Goal: Transaction & Acquisition: Purchase product/service

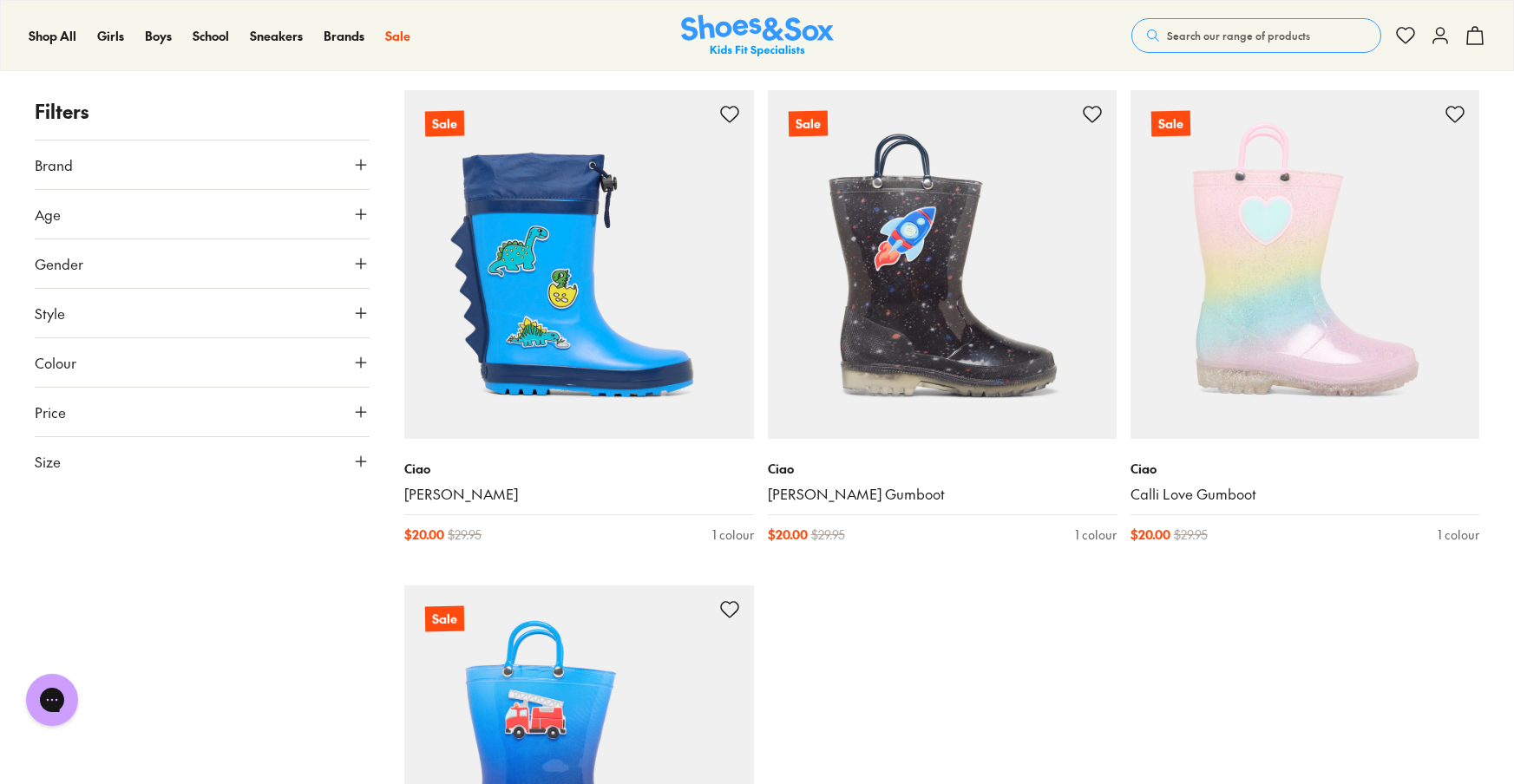
scroll to position [1275, 0]
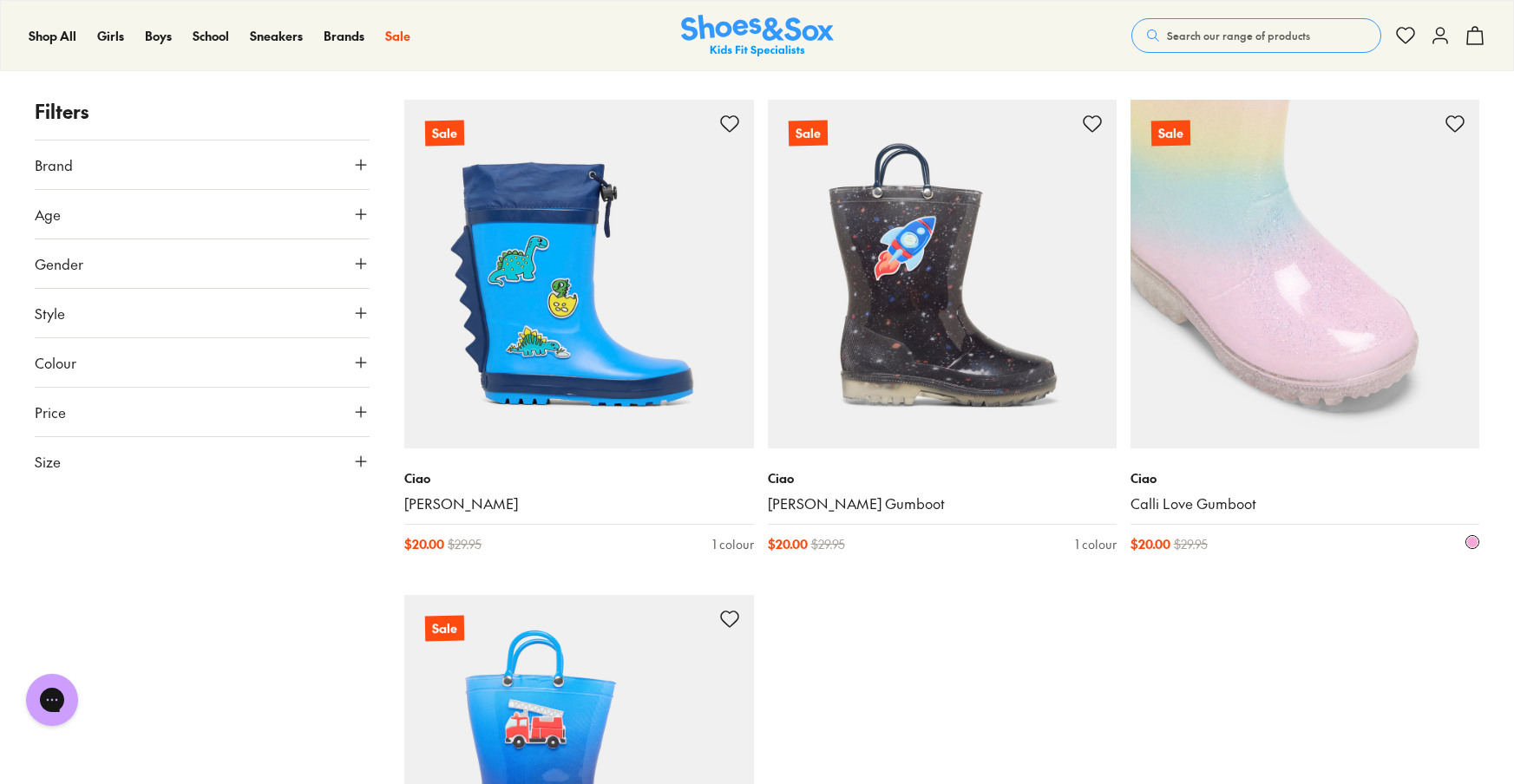
click at [1364, 320] on img at bounding box center [1304, 274] width 349 height 349
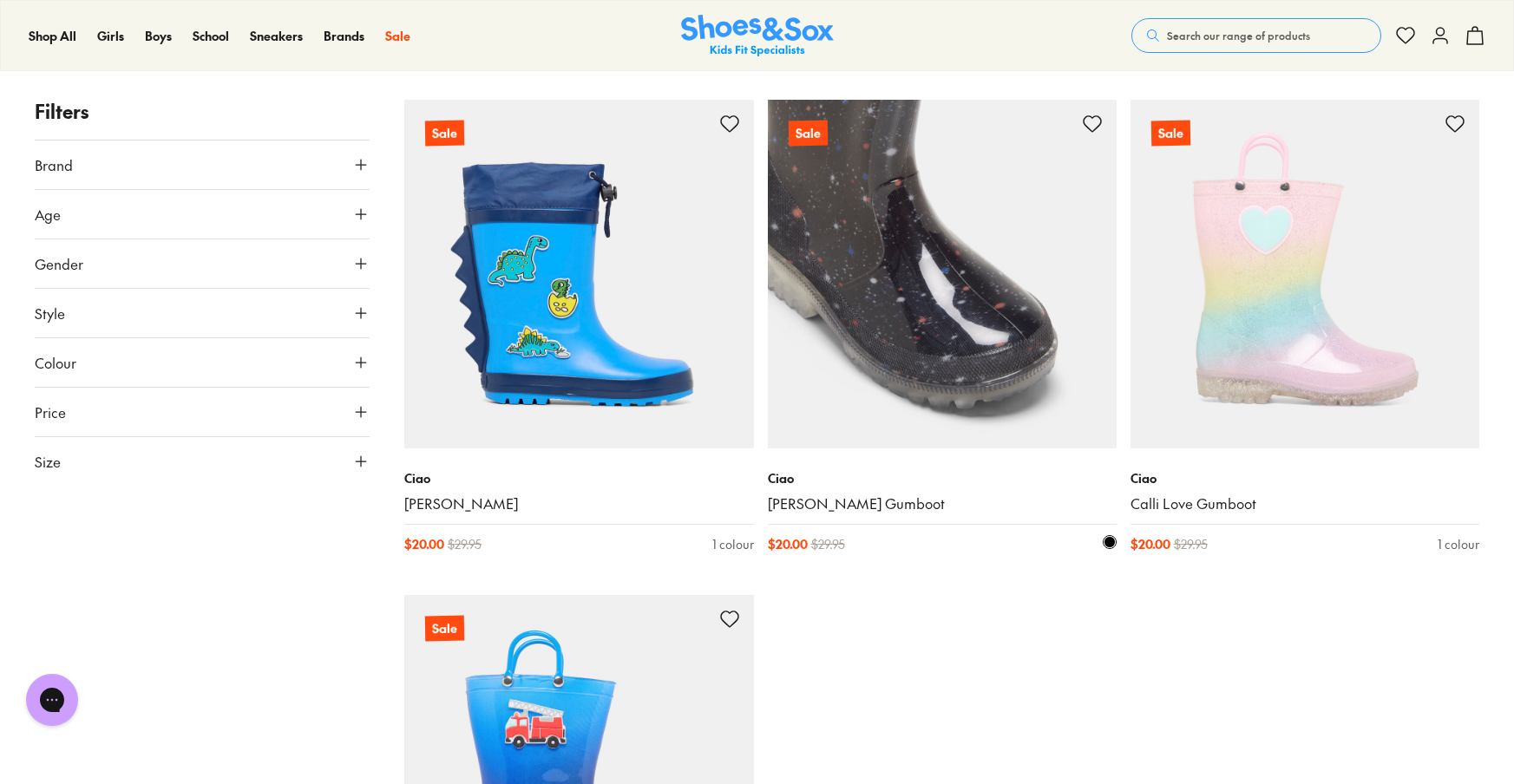
click at [894, 558] on div "Ciao Charlie Galaxy Gumboot $ 20.00 $ 29.95 1 colour" at bounding box center [941, 510] width 349 height 125
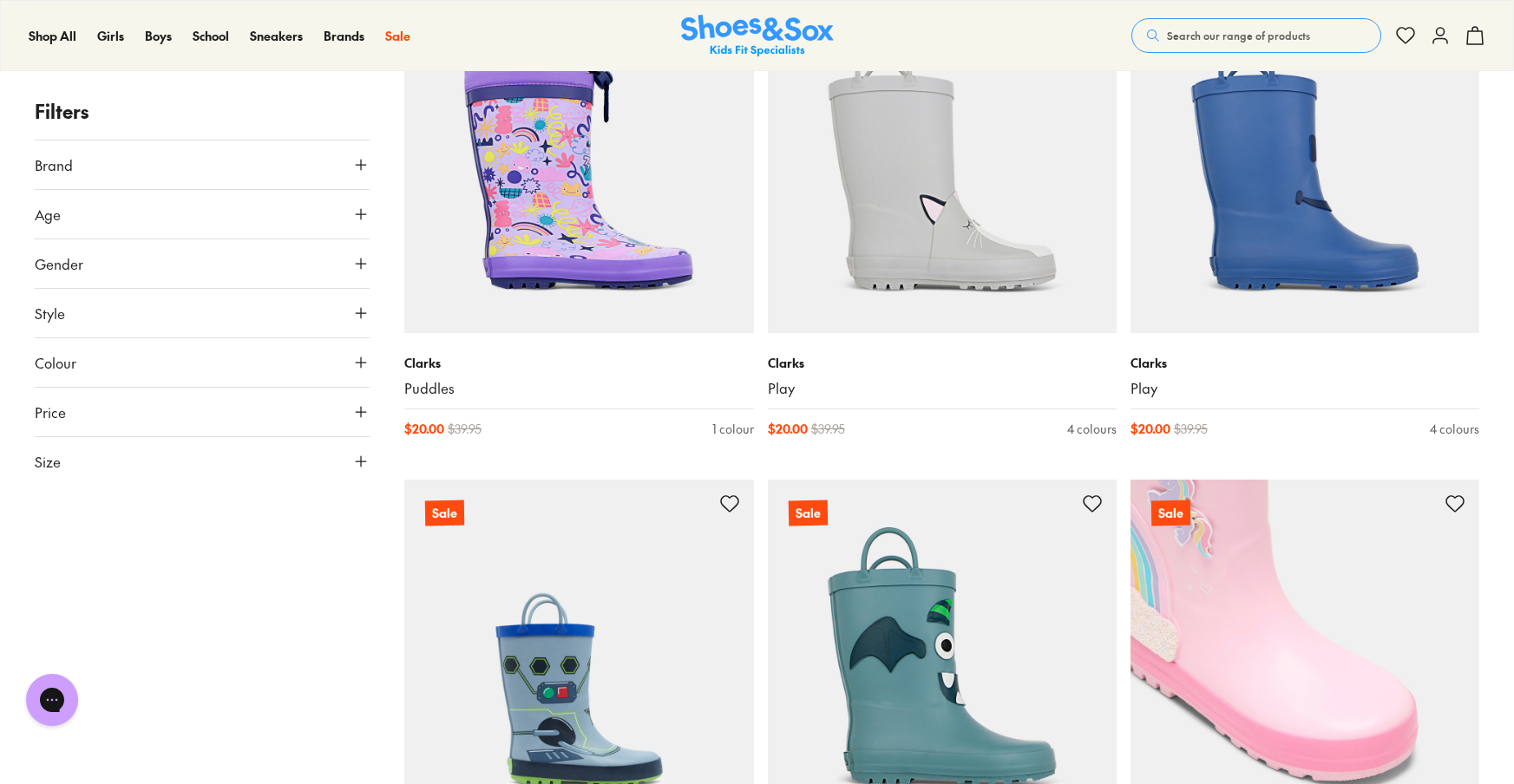
scroll to position [470, 0]
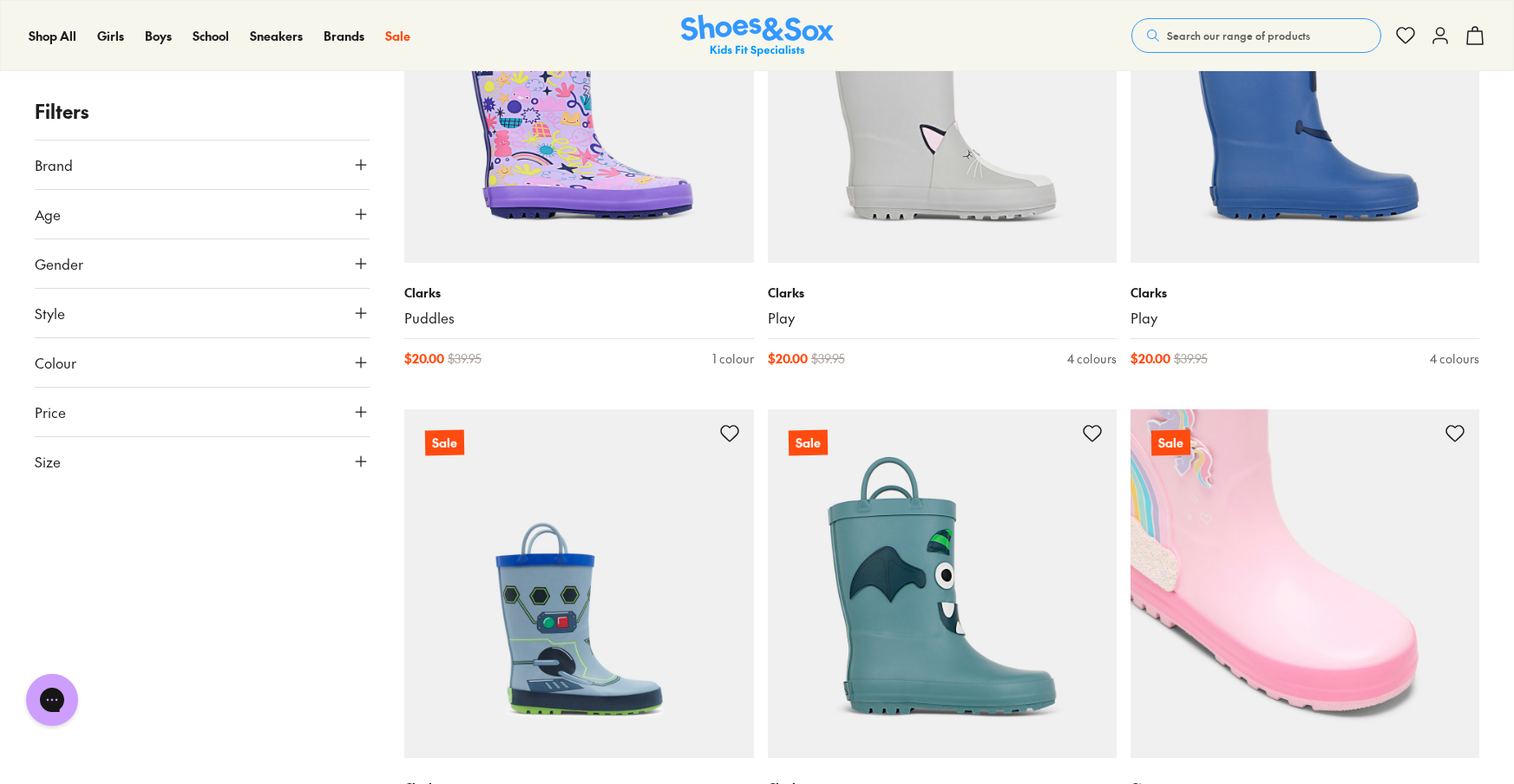
click at [1221, 615] on img at bounding box center [1304, 584] width 349 height 349
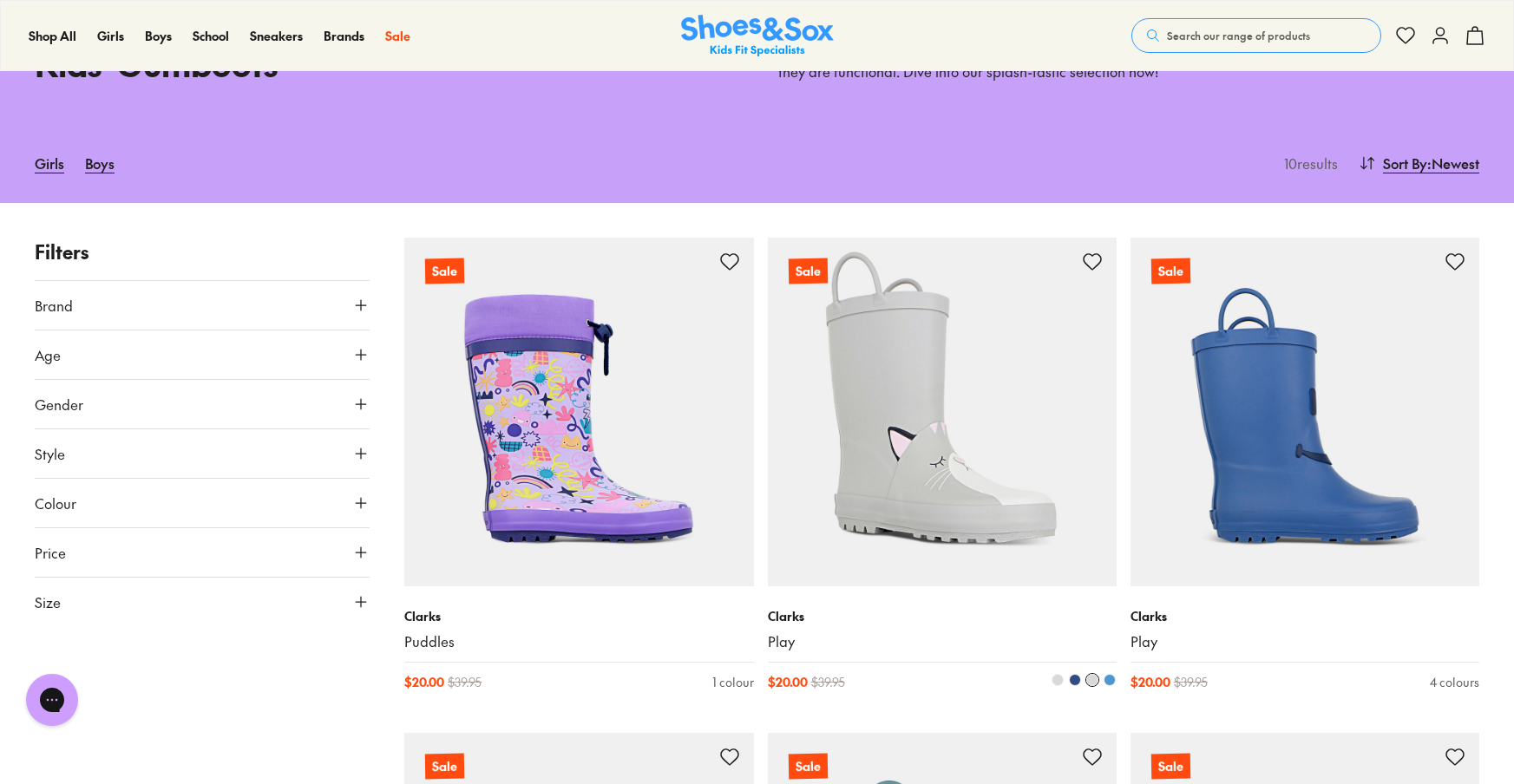
scroll to position [168, 0]
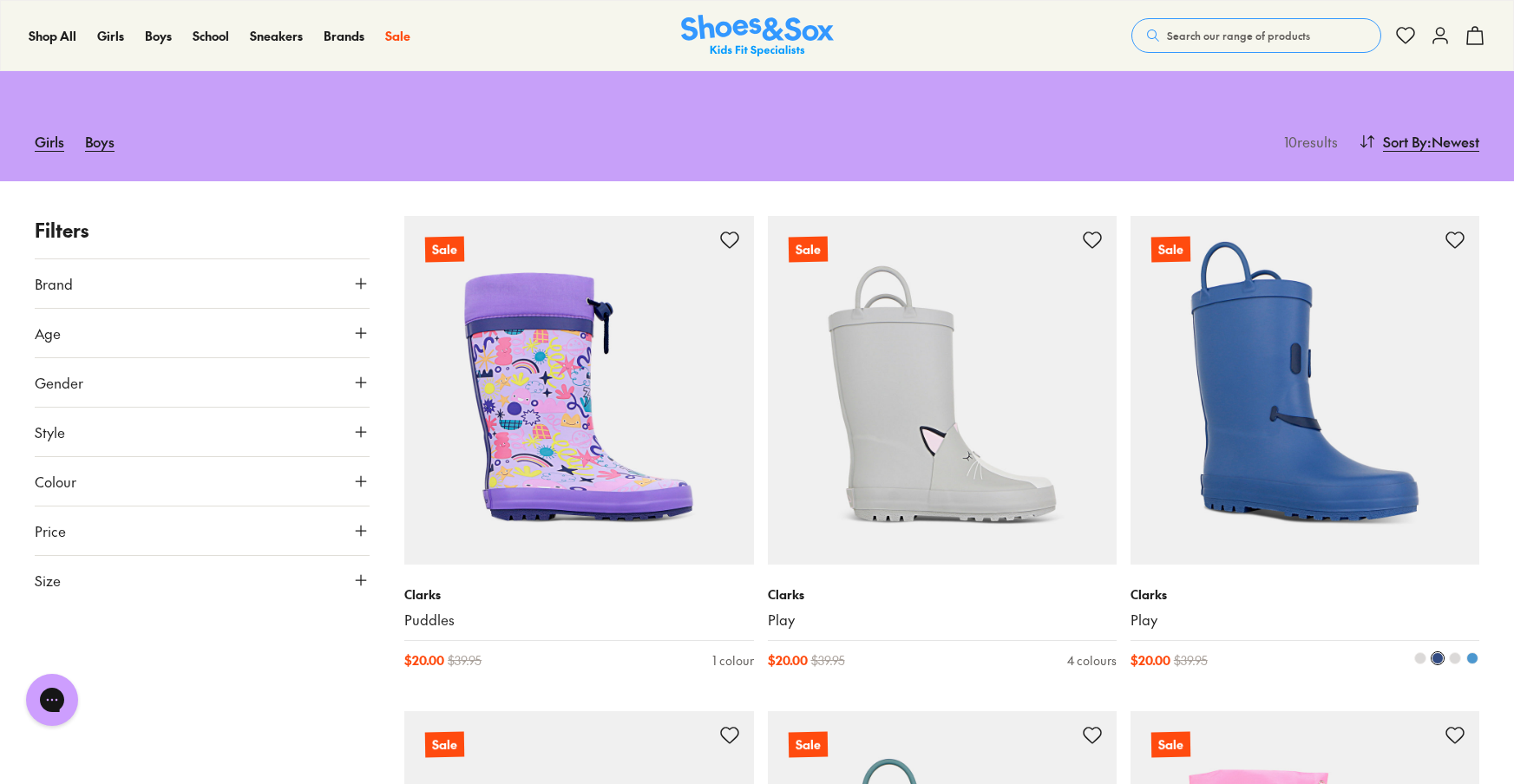
click at [1325, 486] on img at bounding box center [1304, 390] width 349 height 349
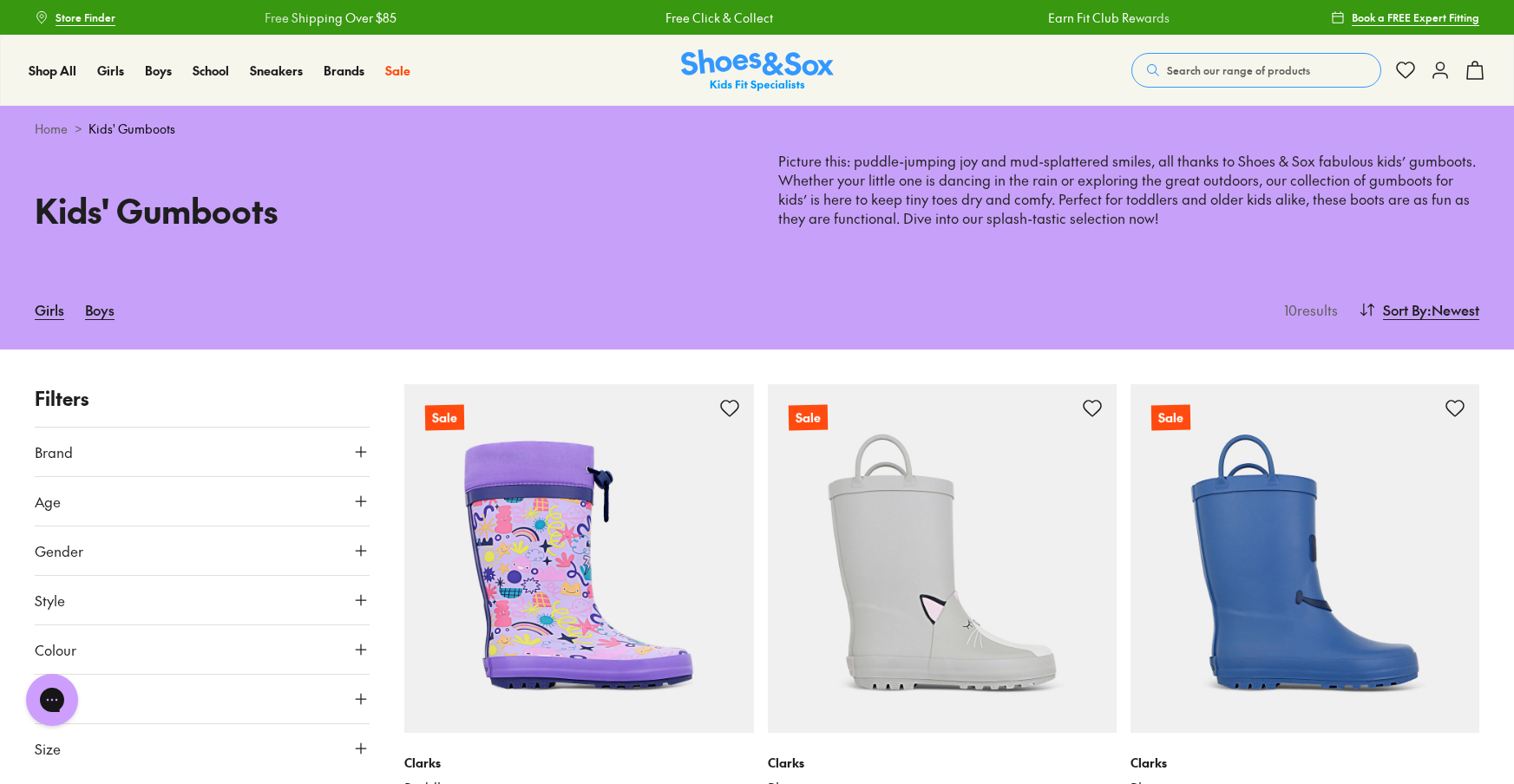
scroll to position [0, 0]
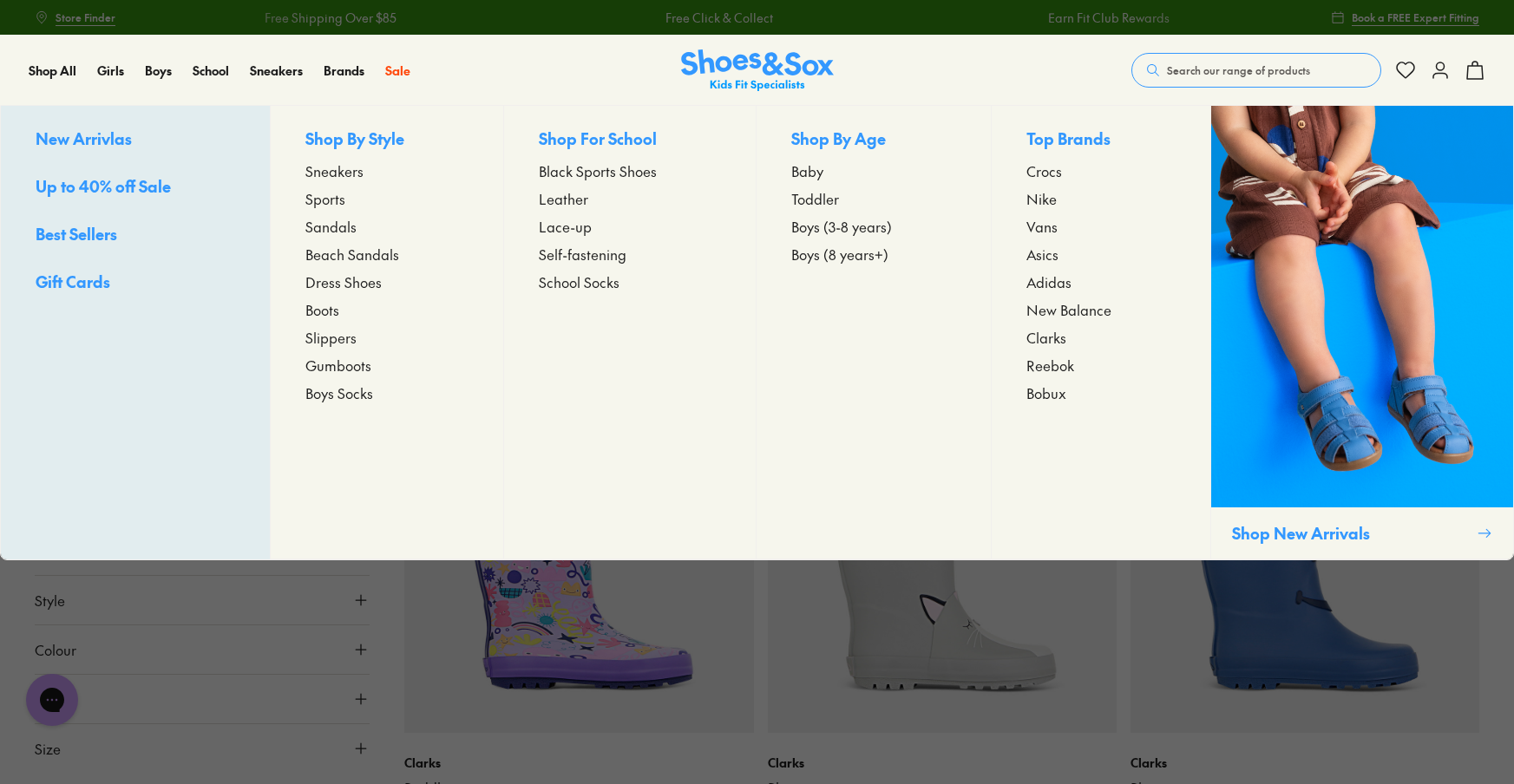
click at [829, 258] on span "Boys (8 years+)" at bounding box center [840, 253] width 97 height 21
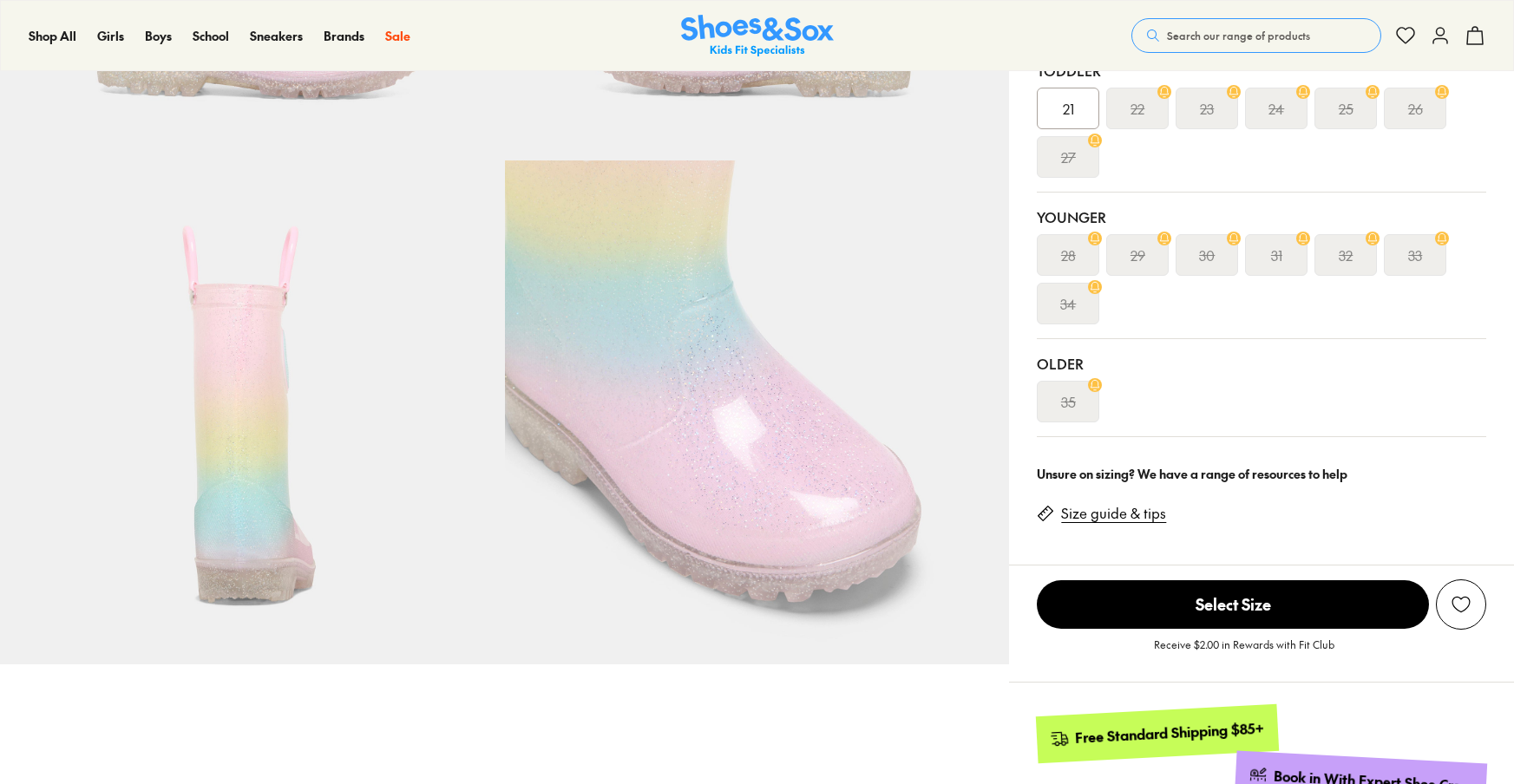
select select "*"
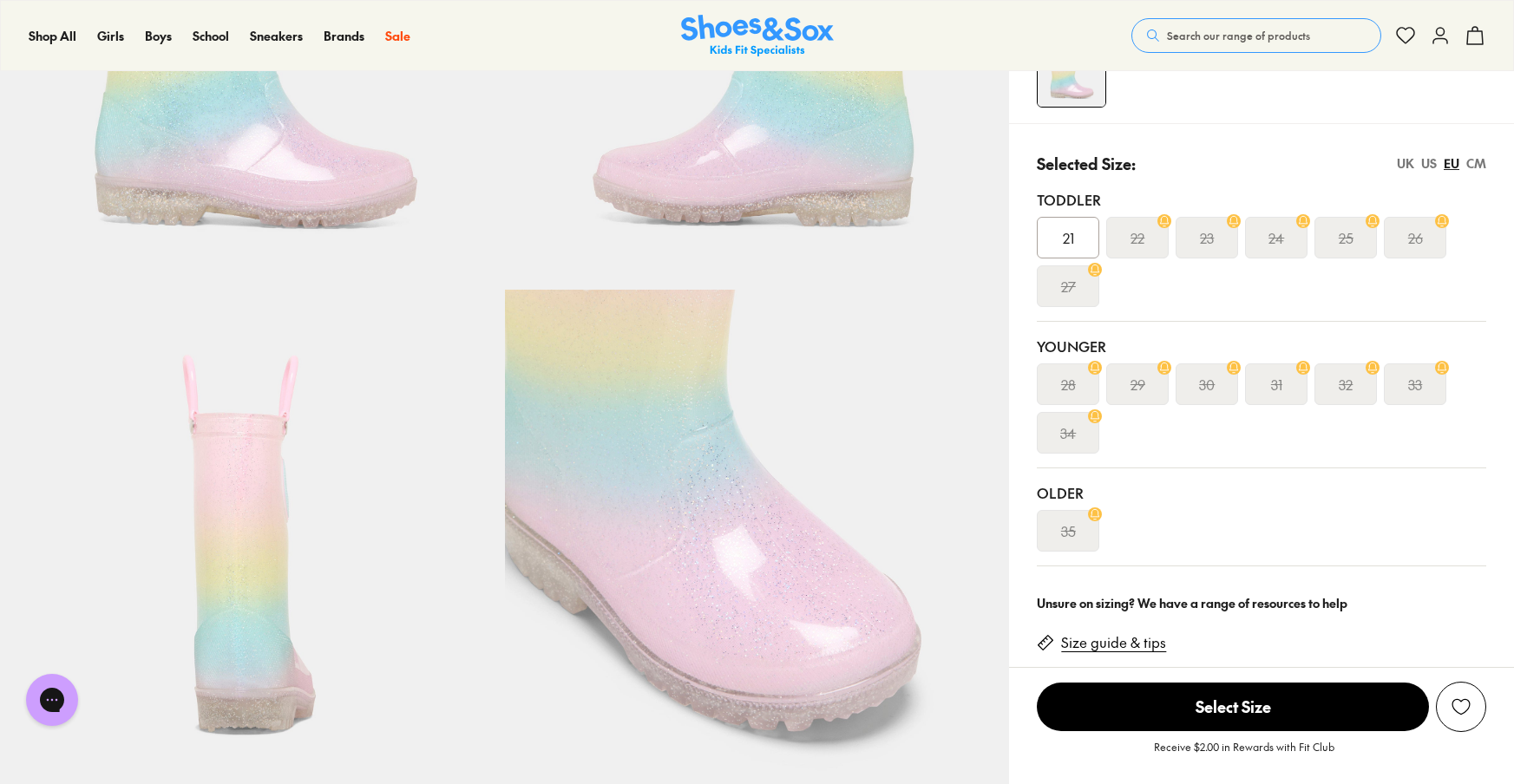
scroll to position [319, 0]
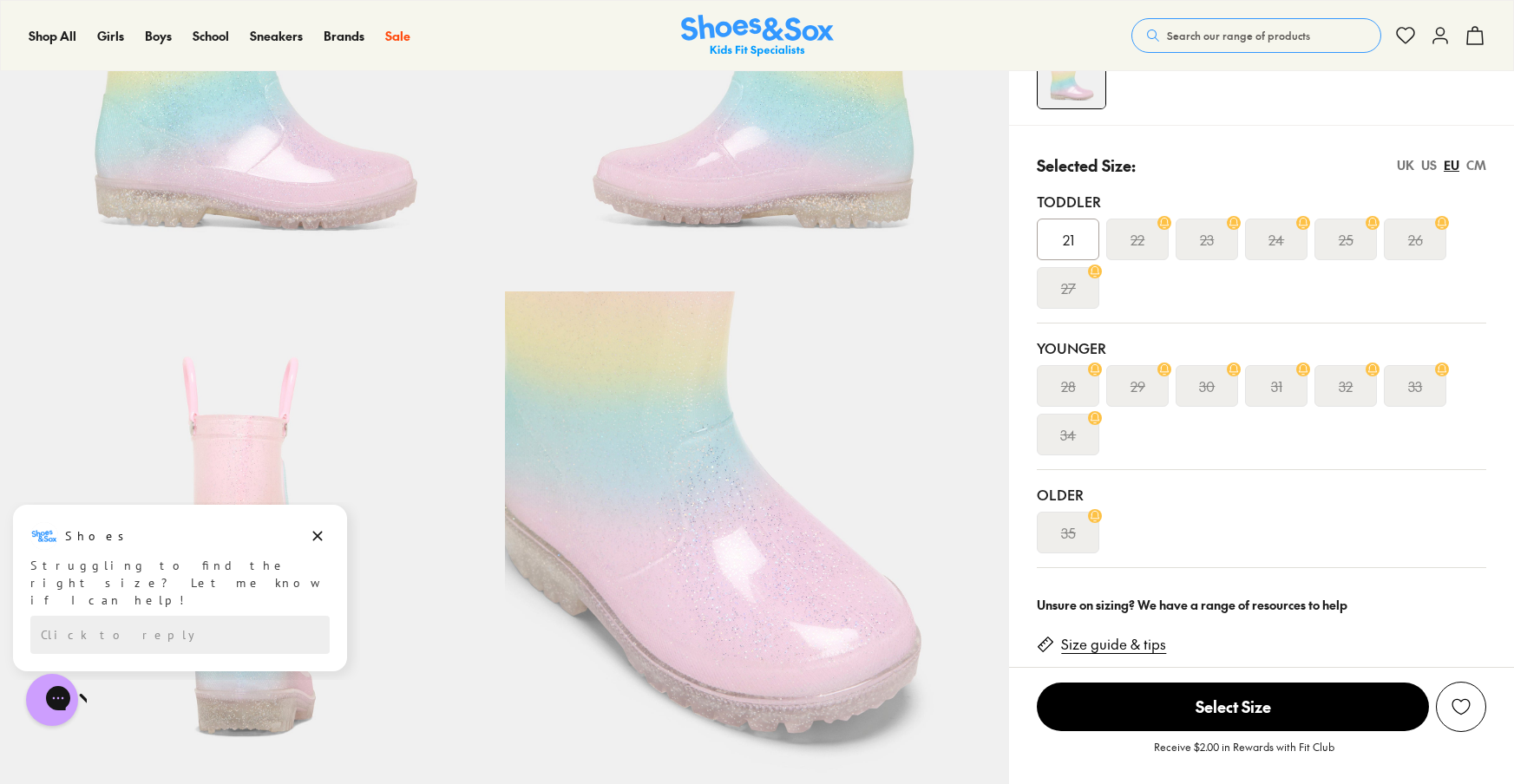
click at [1280, 386] on s "31" at bounding box center [1276, 386] width 11 height 21
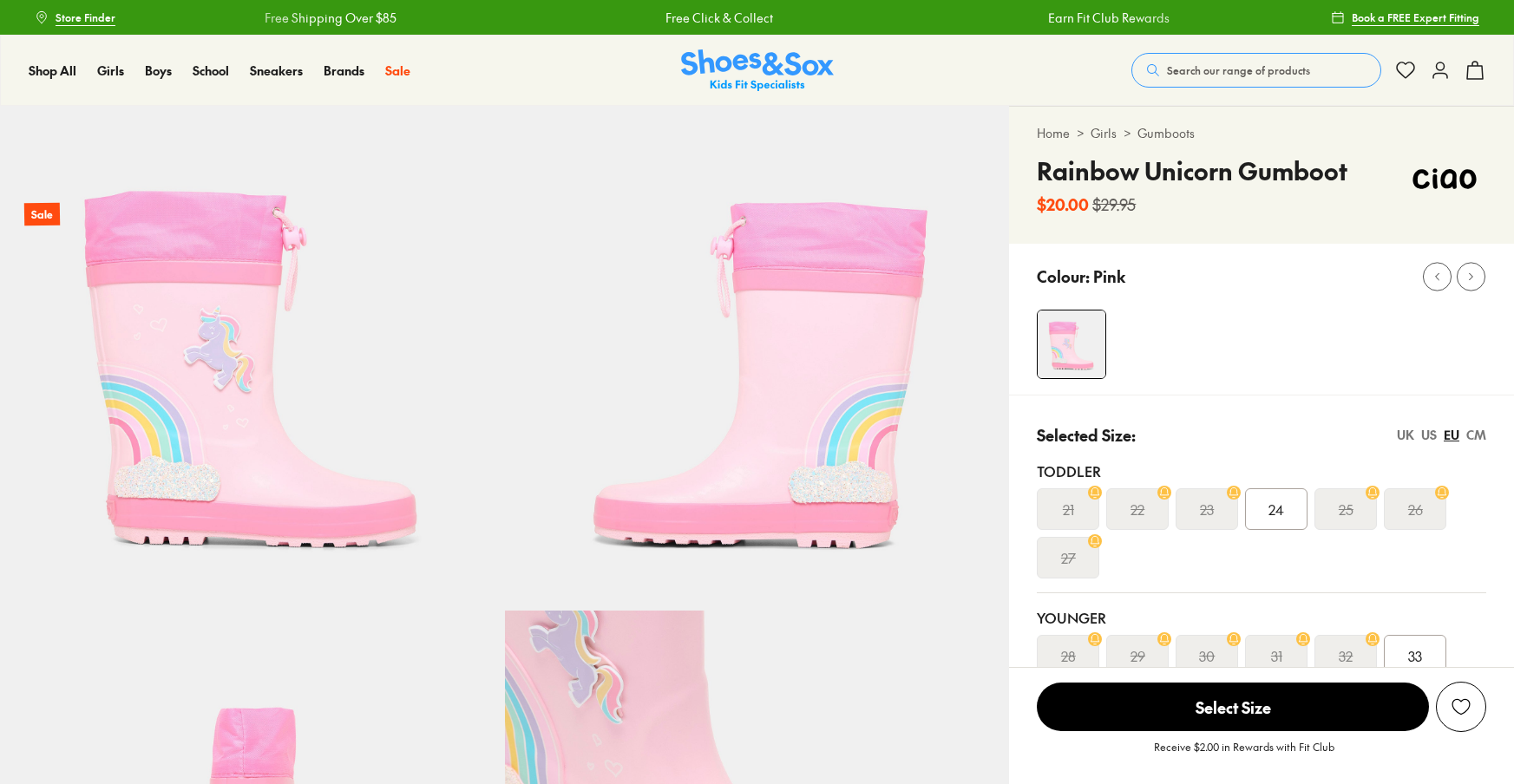
select select "*"
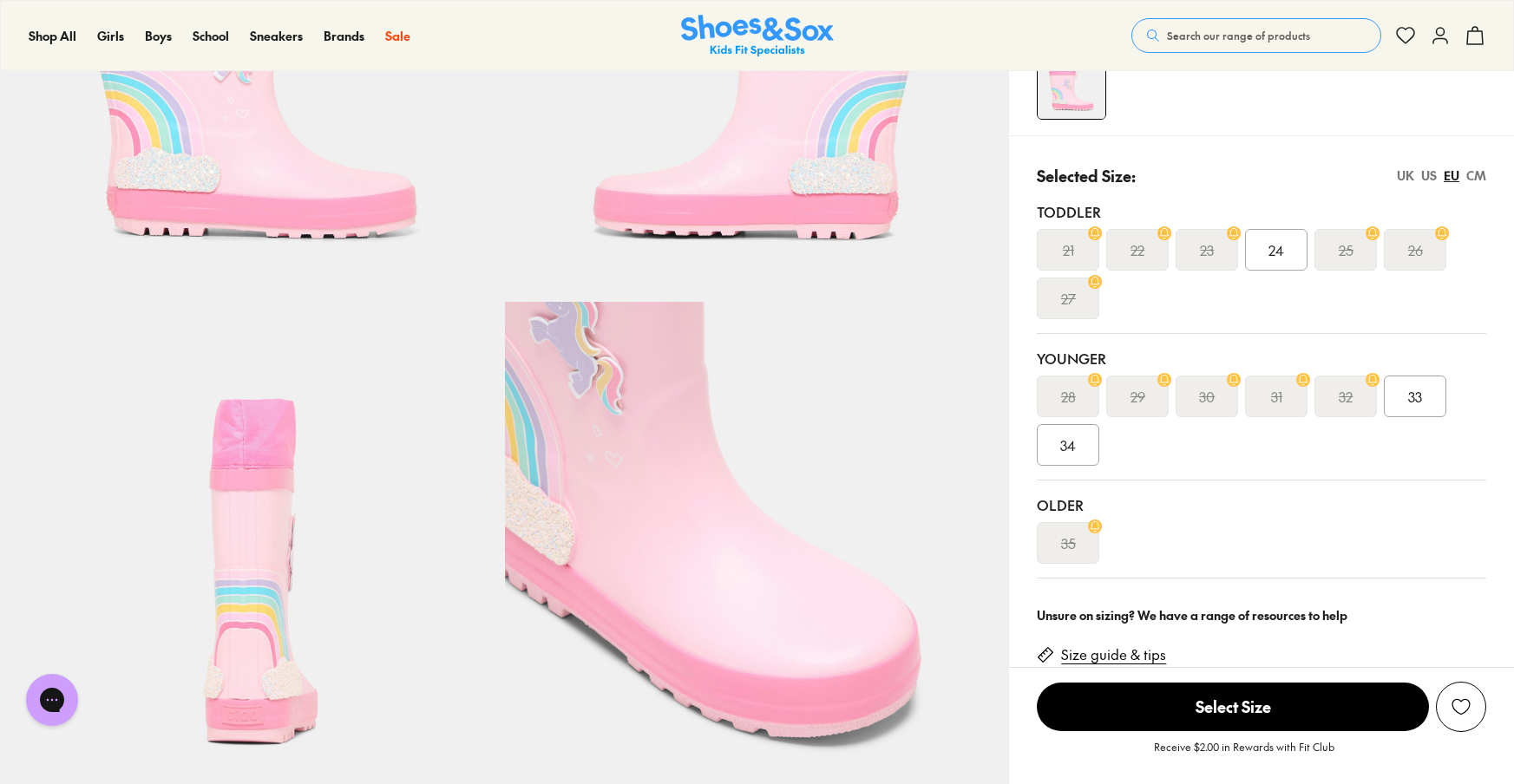
scroll to position [309, 0]
click at [1430, 395] on div "33" at bounding box center [1414, 396] width 62 height 42
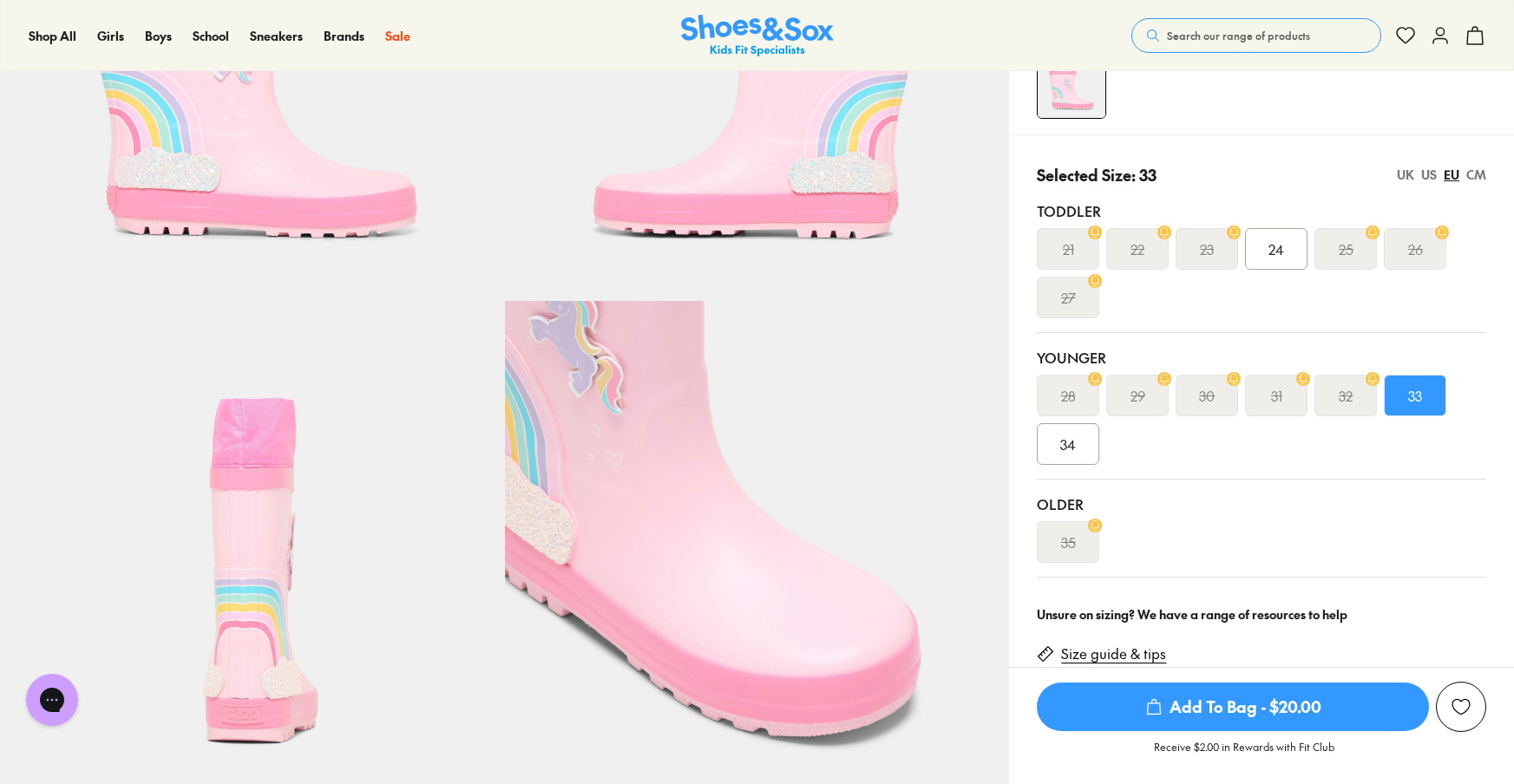
click at [1483, 175] on div "CM" at bounding box center [1476, 175] width 20 height 18
click at [1408, 175] on div "UK" at bounding box center [1405, 175] width 17 height 18
click at [1429, 175] on div "US" at bounding box center [1428, 175] width 16 height 18
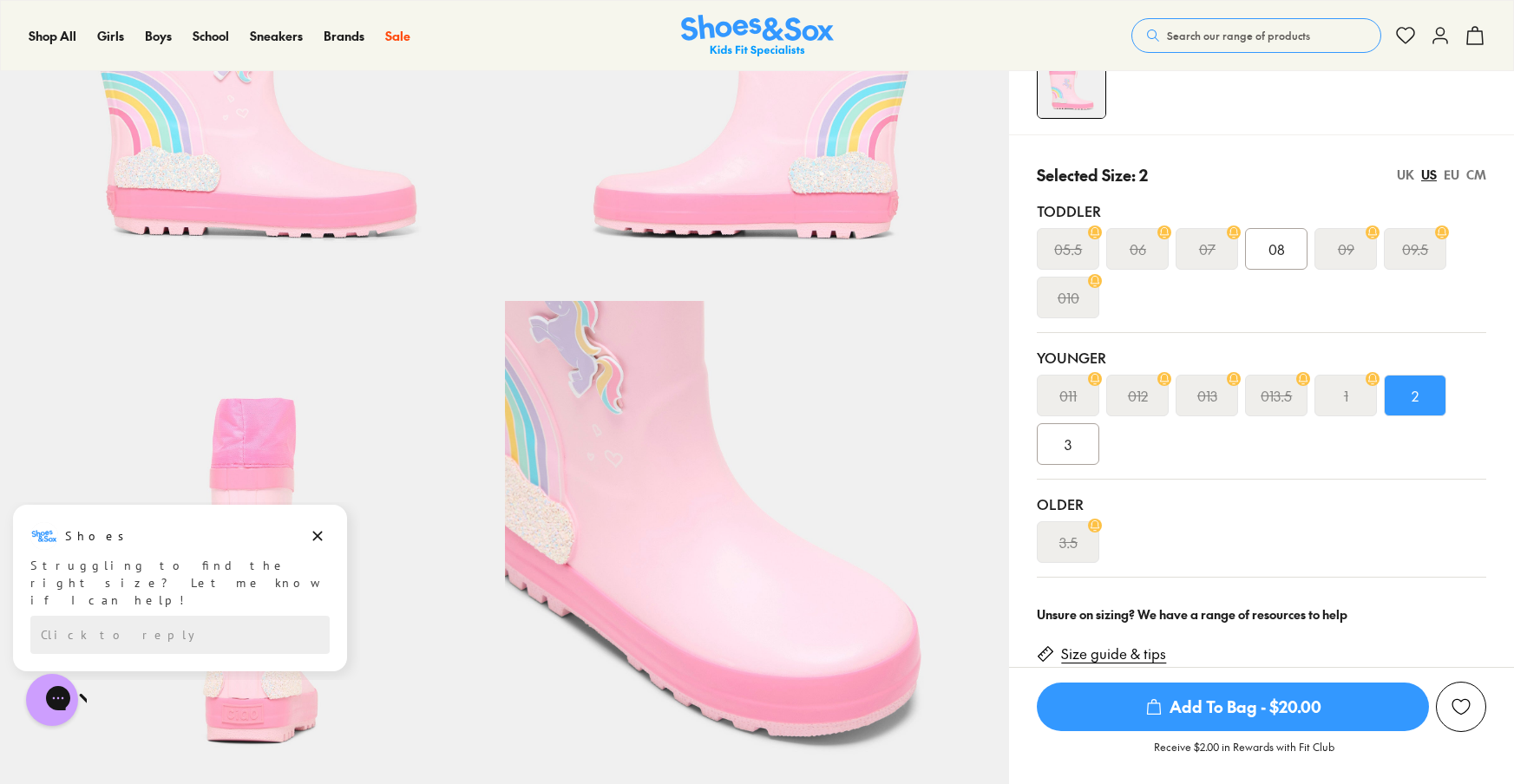
click at [1240, 717] on span "Add To Bag - $20.00" at bounding box center [1232, 706] width 392 height 48
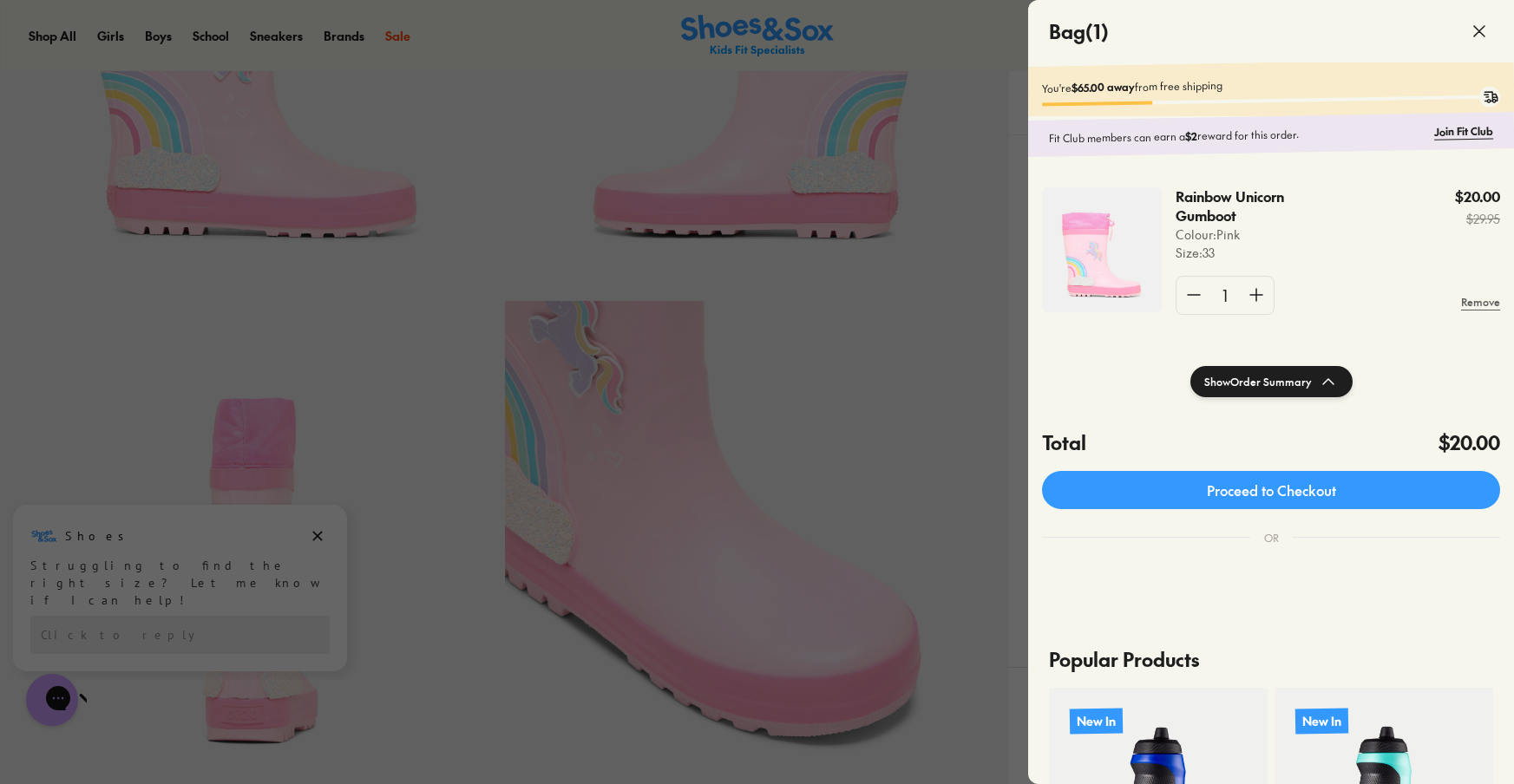
click at [478, 33] on div at bounding box center [757, 392] width 1514 height 784
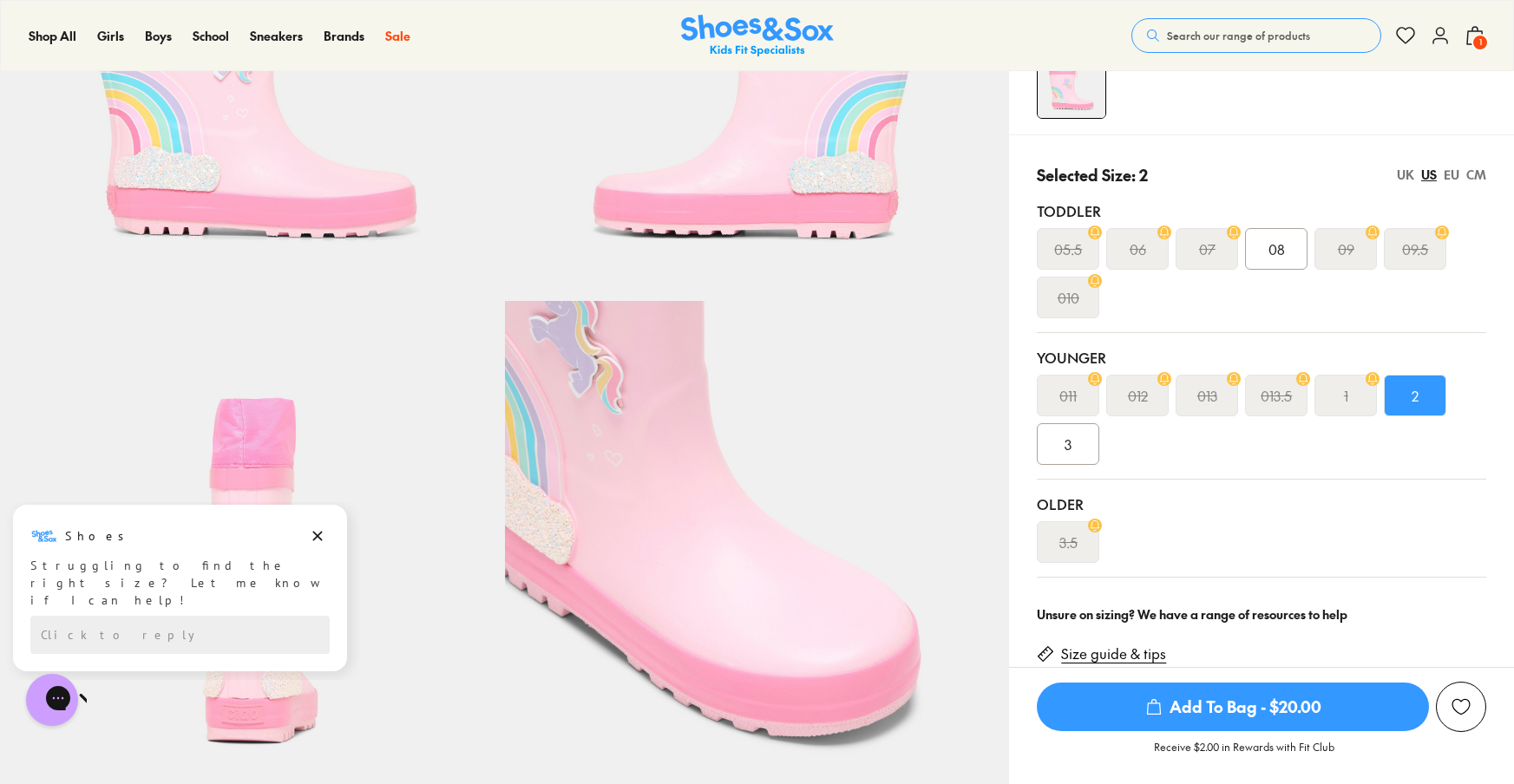
click at [1476, 42] on span "1" at bounding box center [1479, 42] width 17 height 17
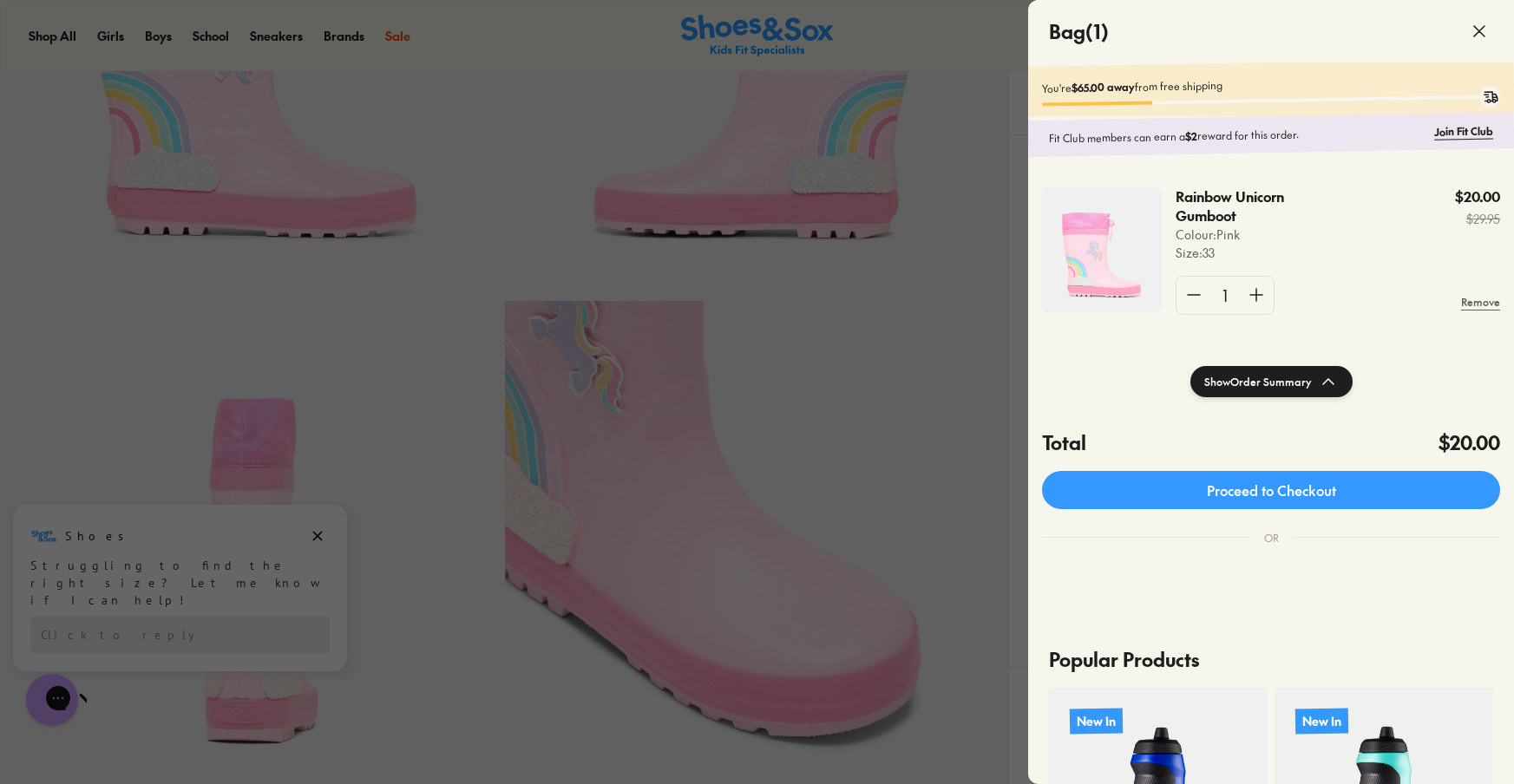
click at [973, 323] on div at bounding box center [757, 392] width 1514 height 784
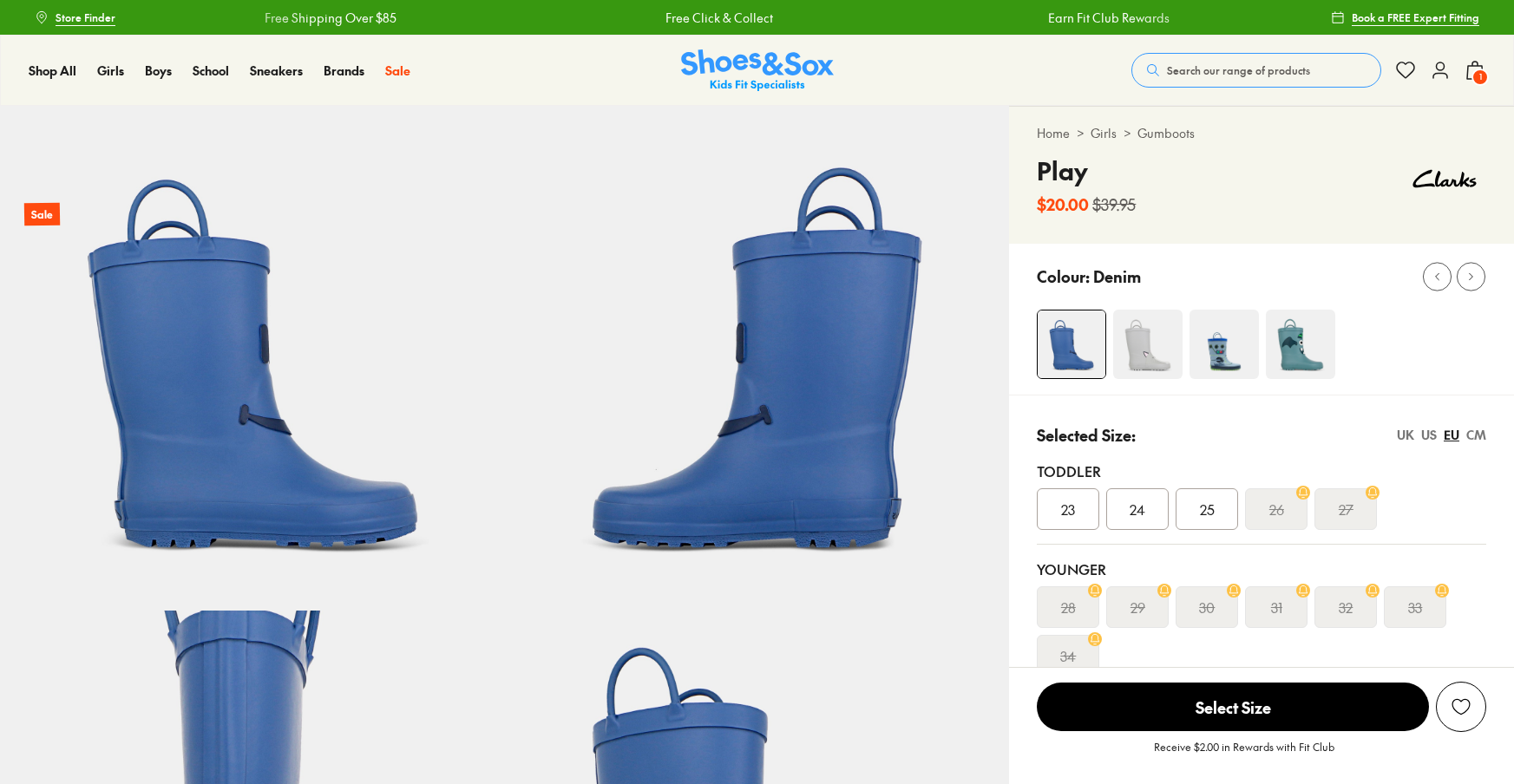
select select "*"
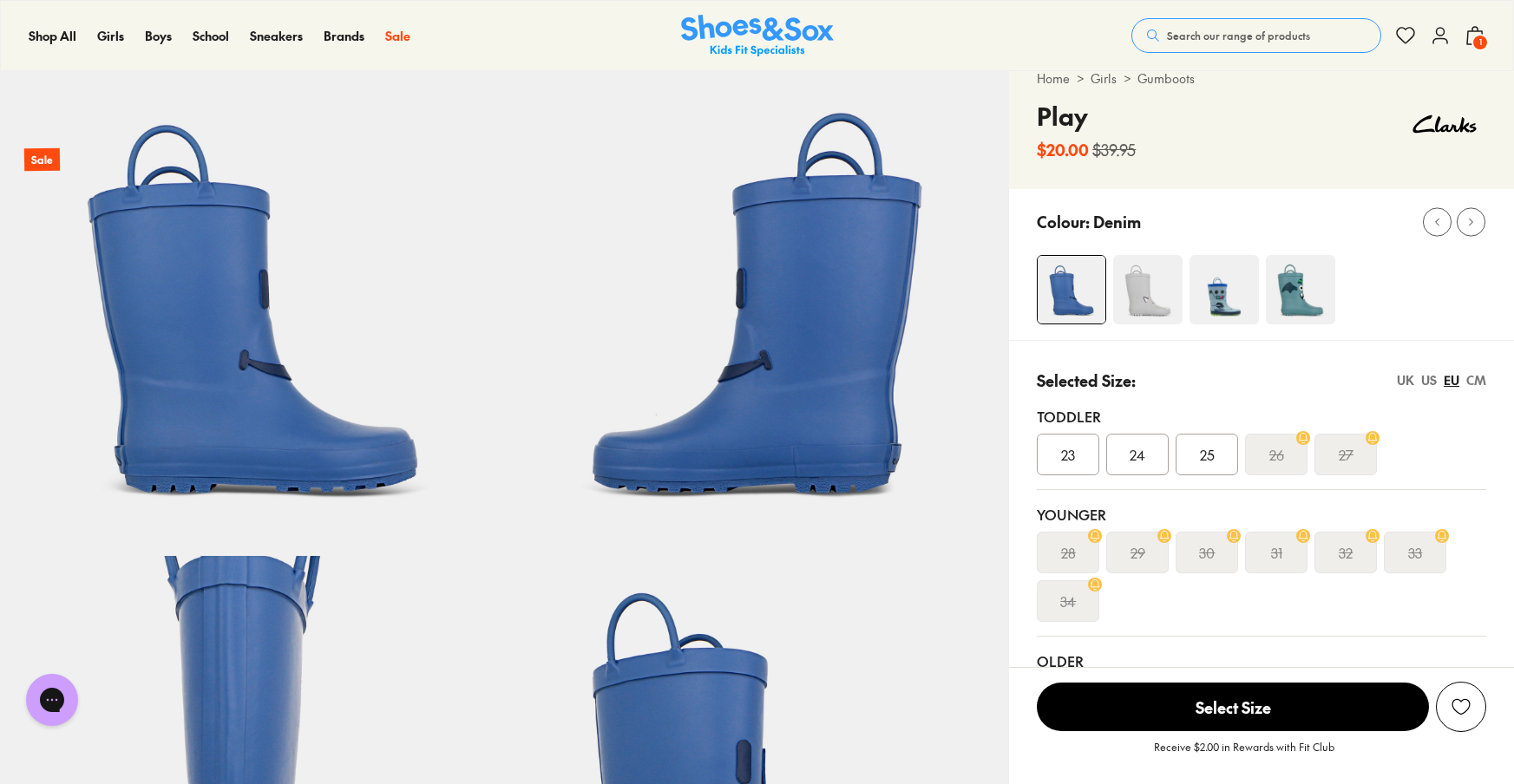
scroll to position [319, 0]
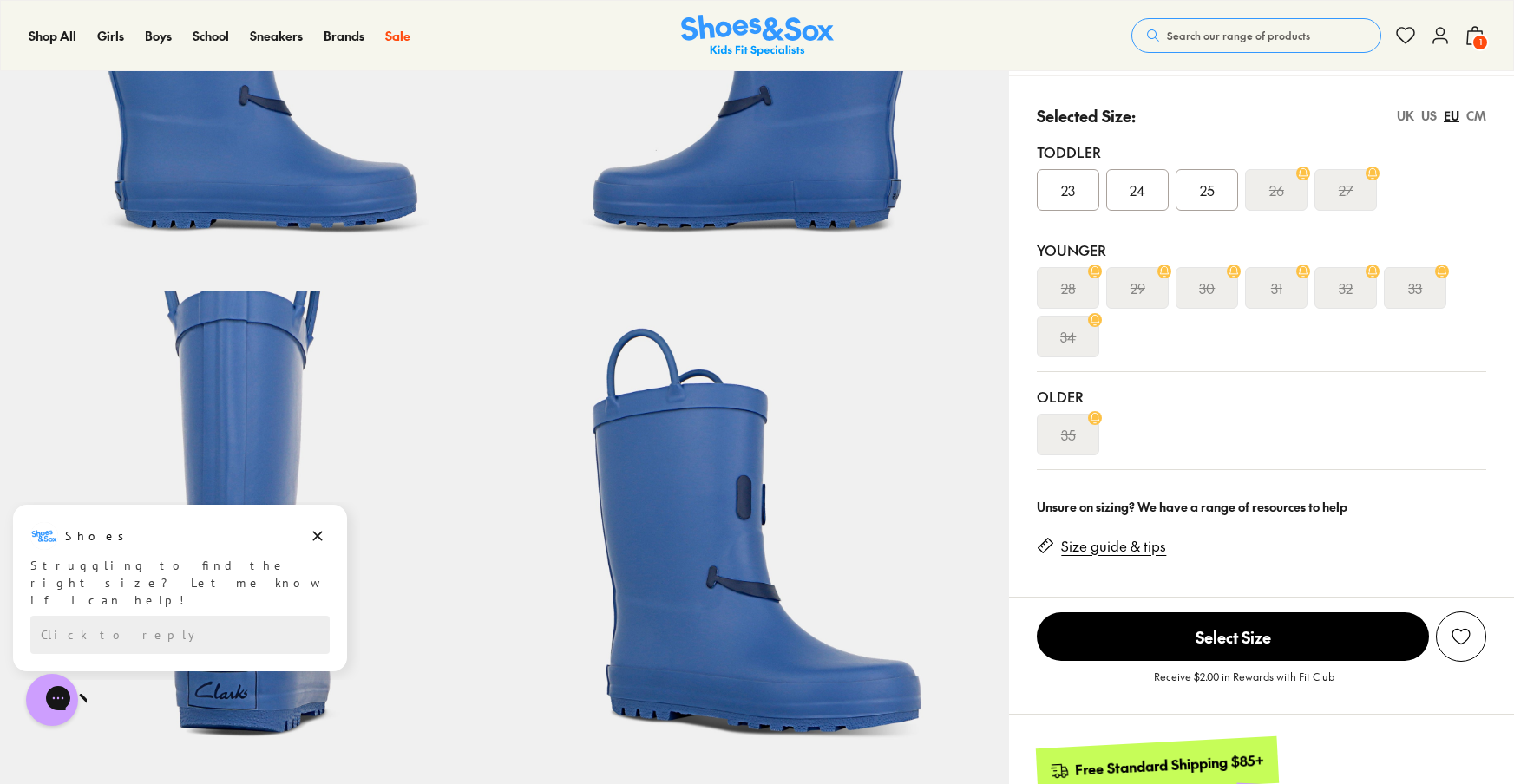
click at [1424, 110] on div "US" at bounding box center [1428, 116] width 16 height 18
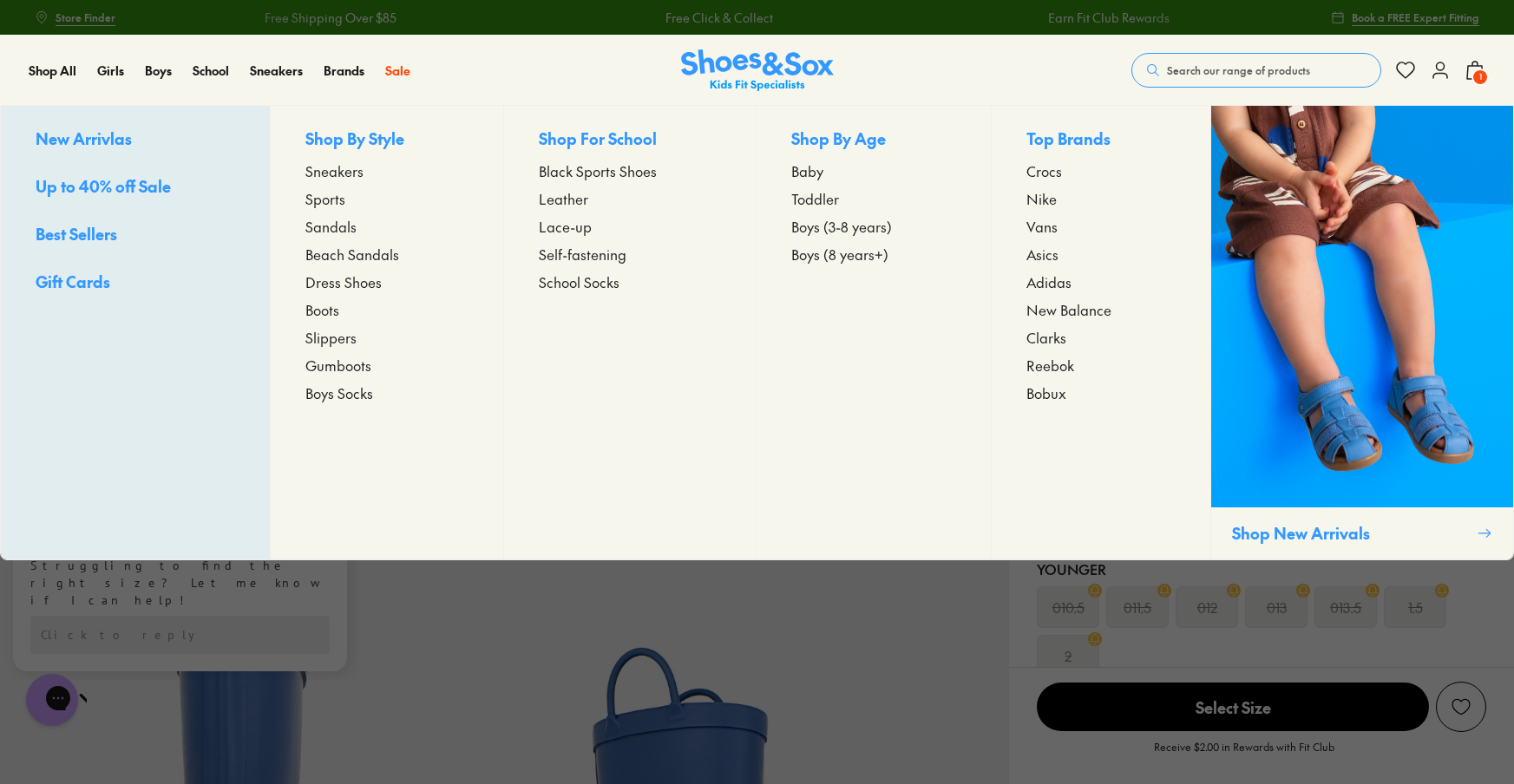
scroll to position [0, 0]
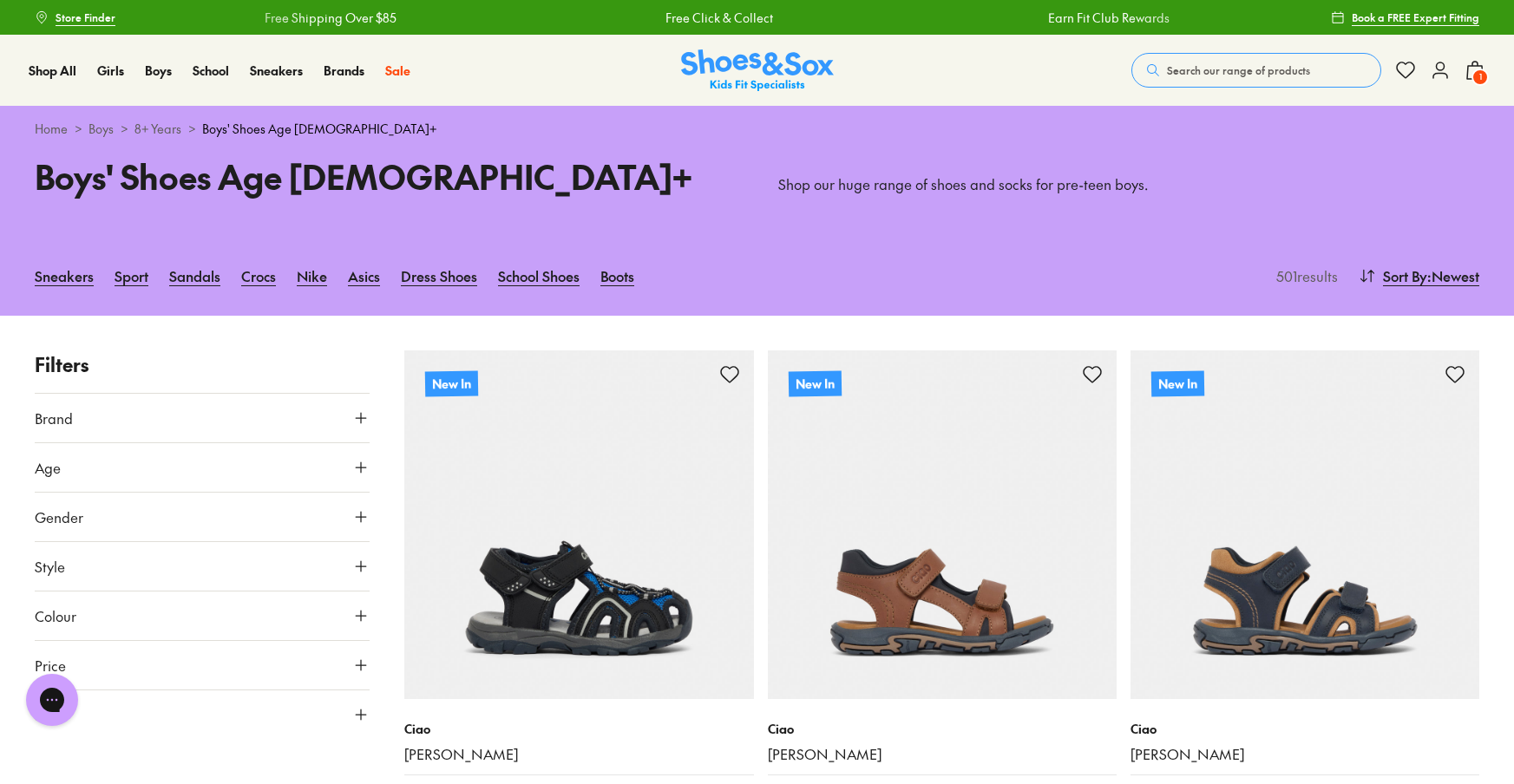
click at [1202, 76] on span "Search our range of products" at bounding box center [1238, 70] width 143 height 16
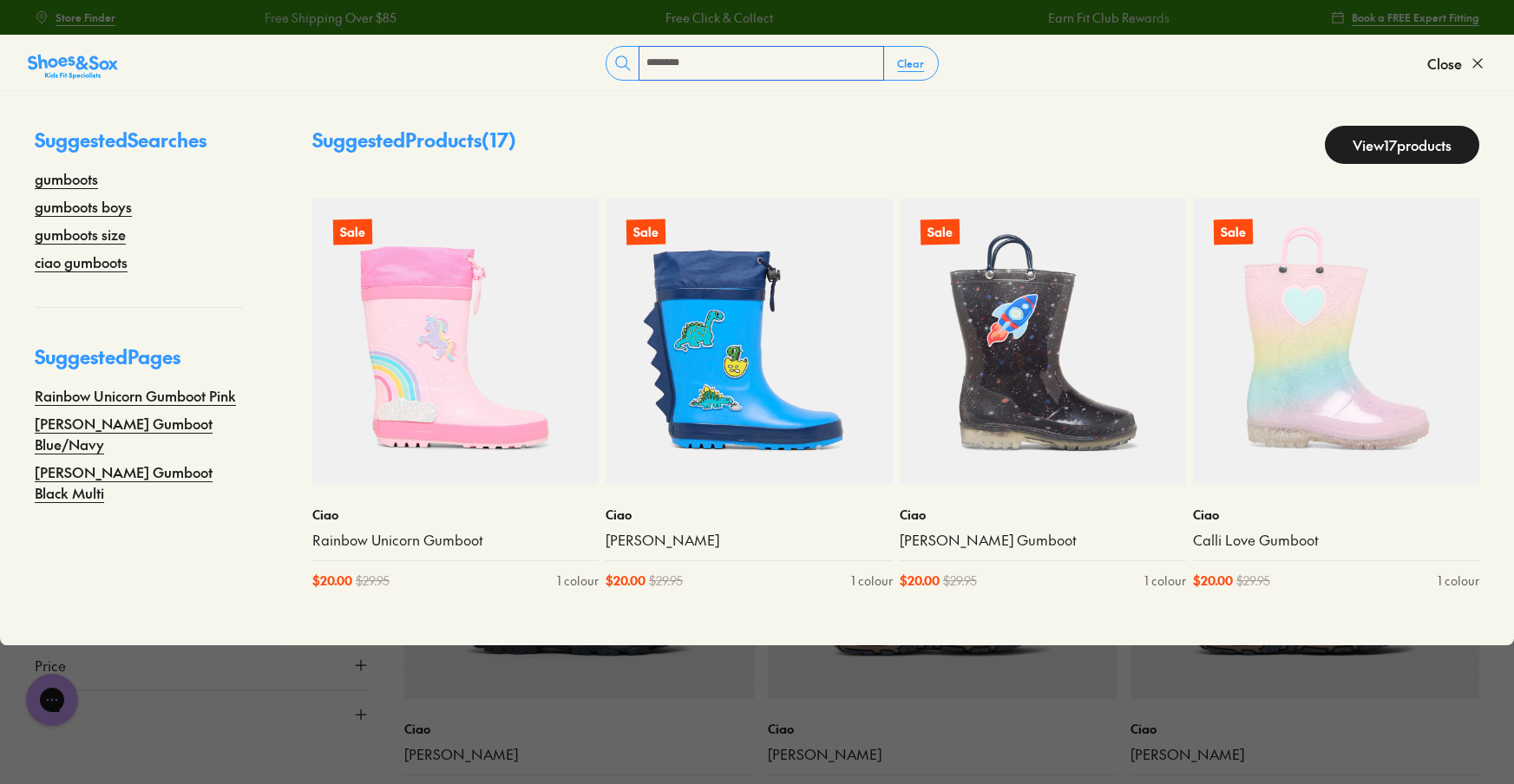
type input "********"
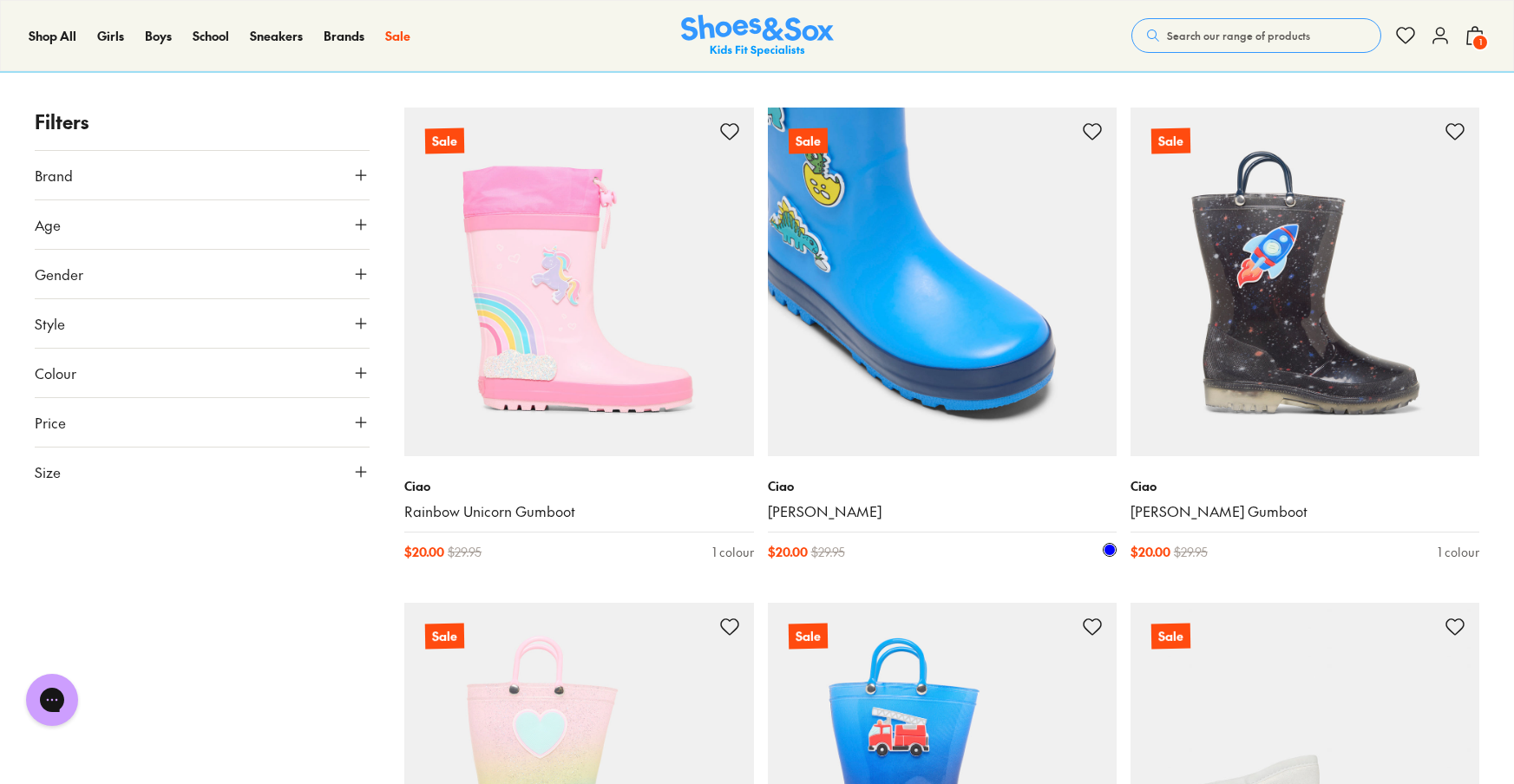
scroll to position [158, 0]
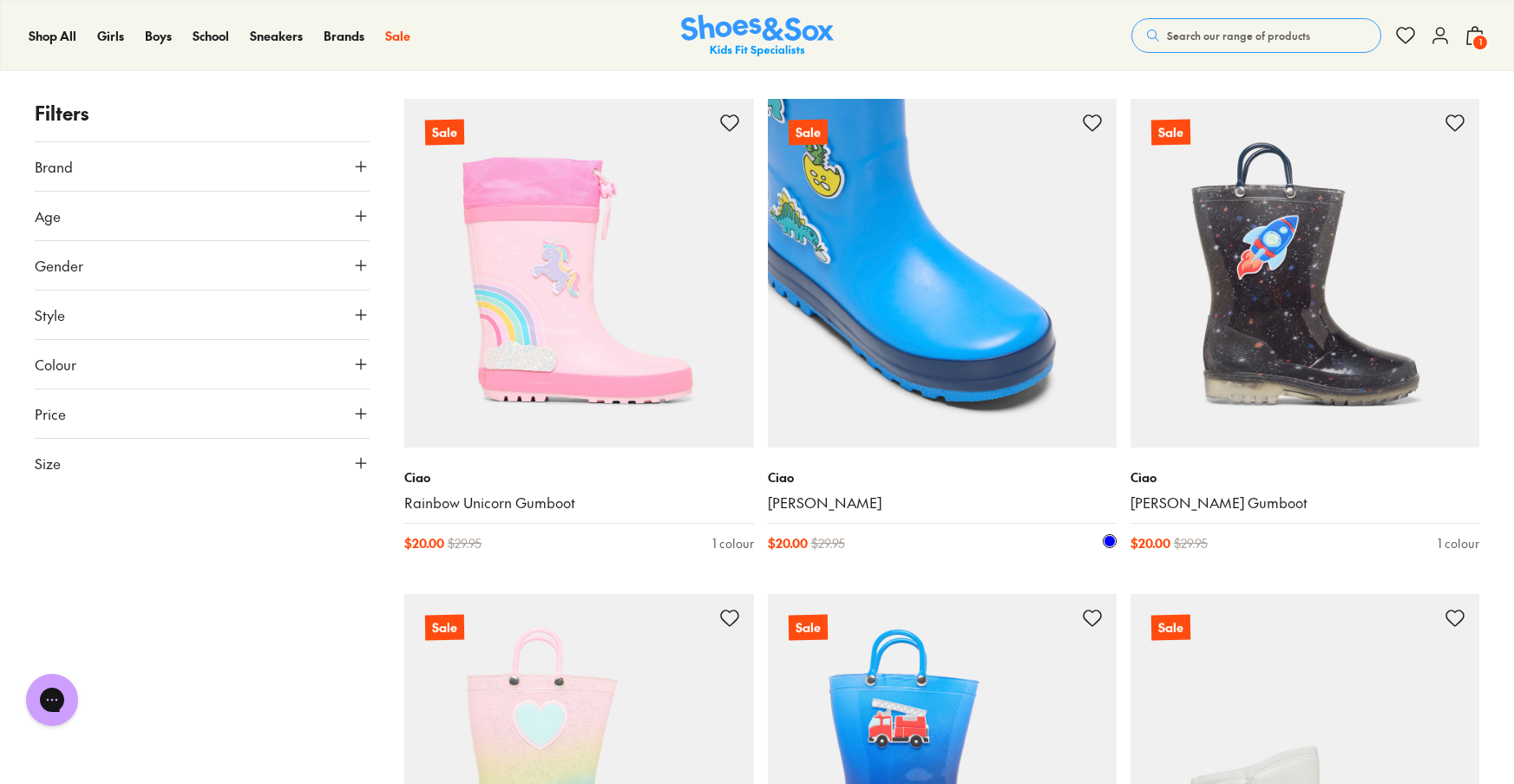
click at [1029, 343] on img at bounding box center [941, 273] width 349 height 349
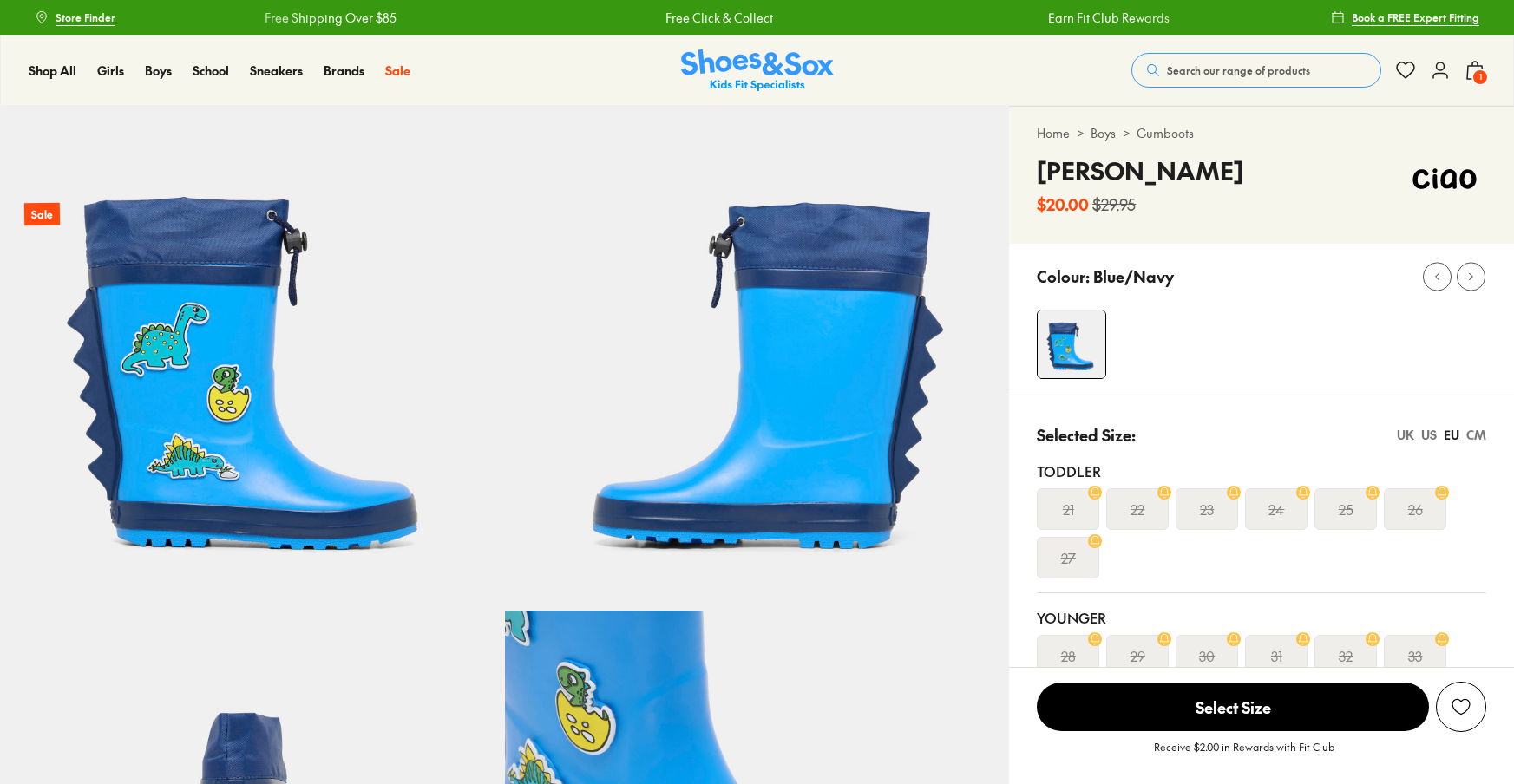
select select "*"
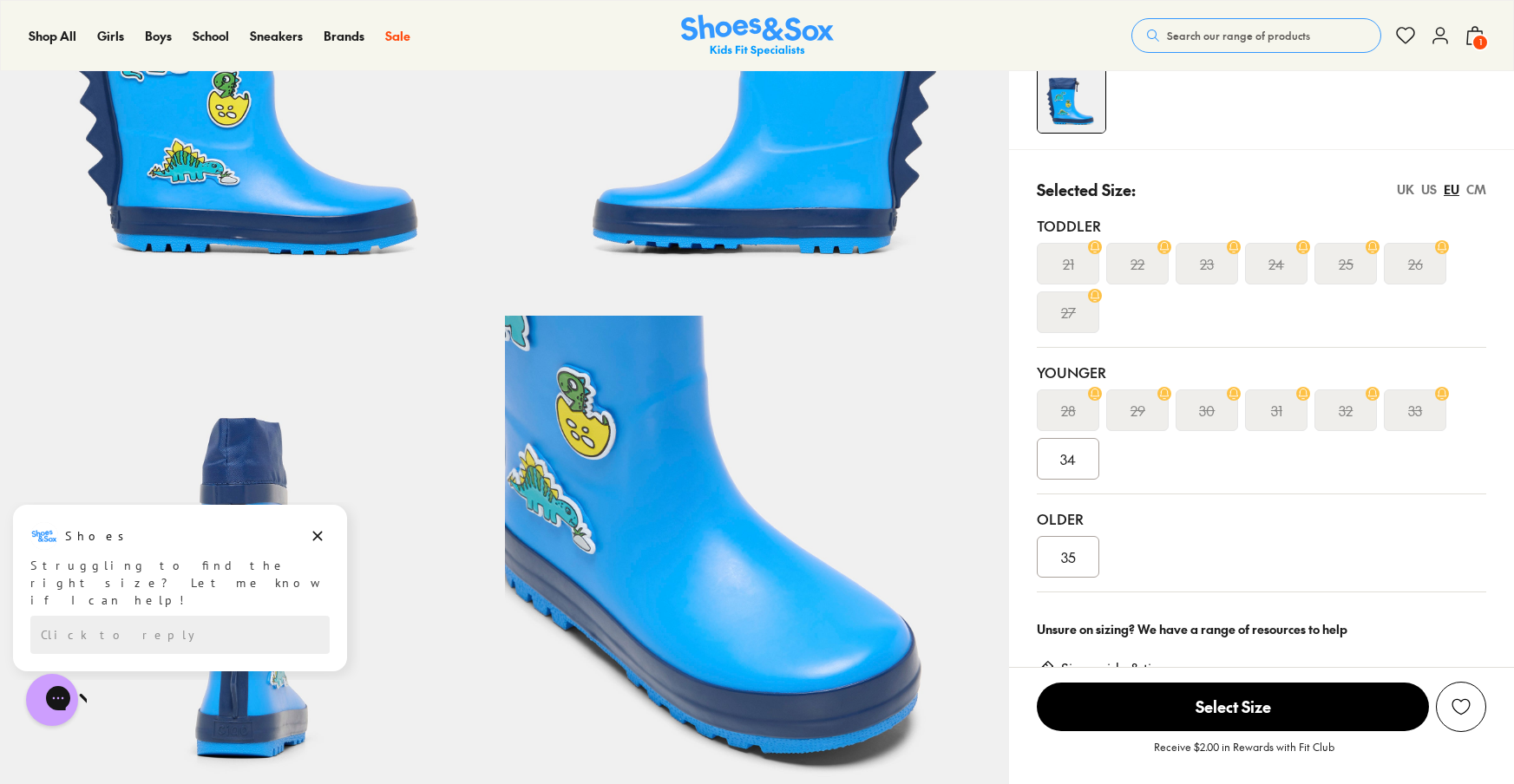
scroll to position [318, 0]
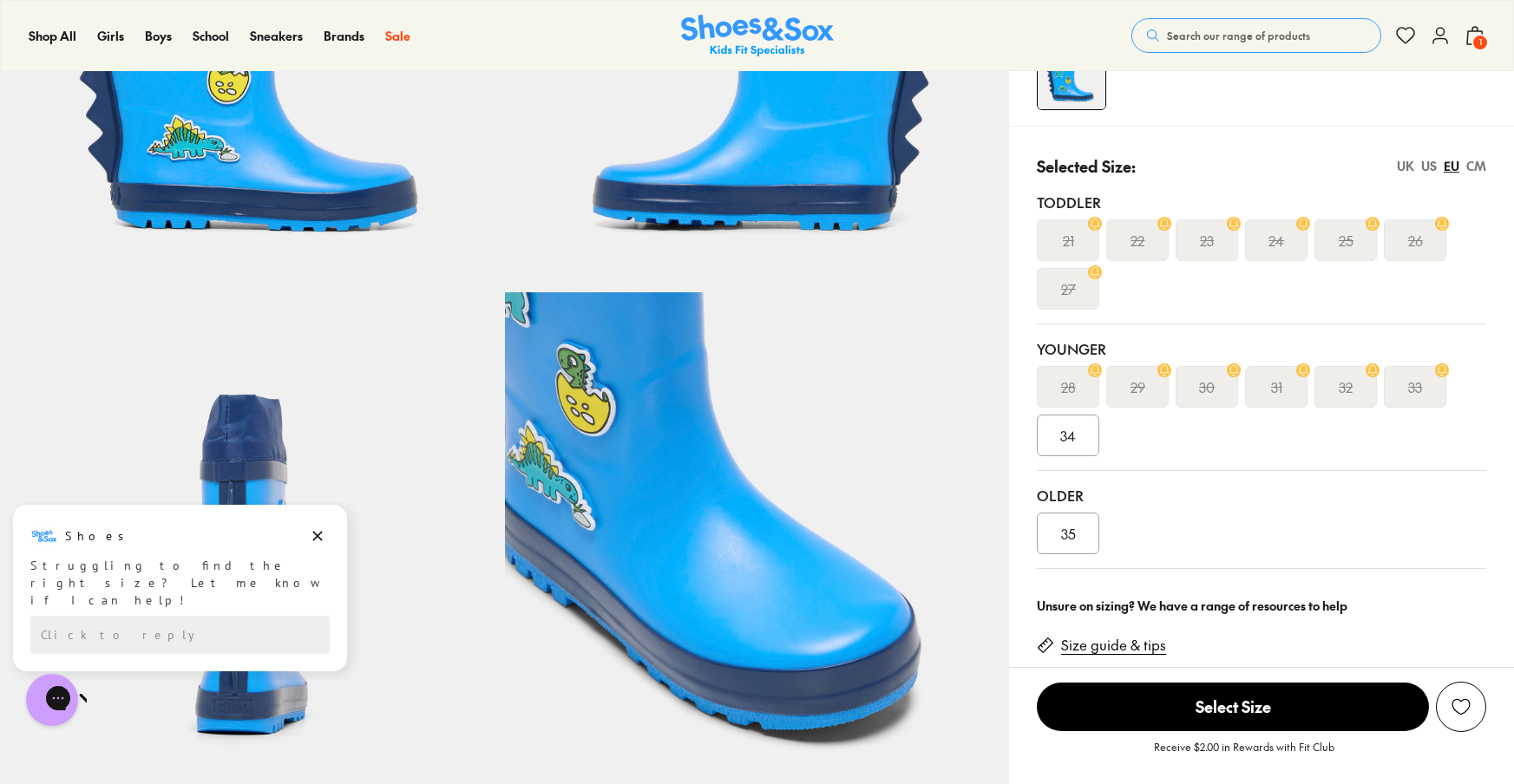
click at [1436, 167] on div "US" at bounding box center [1428, 166] width 16 height 18
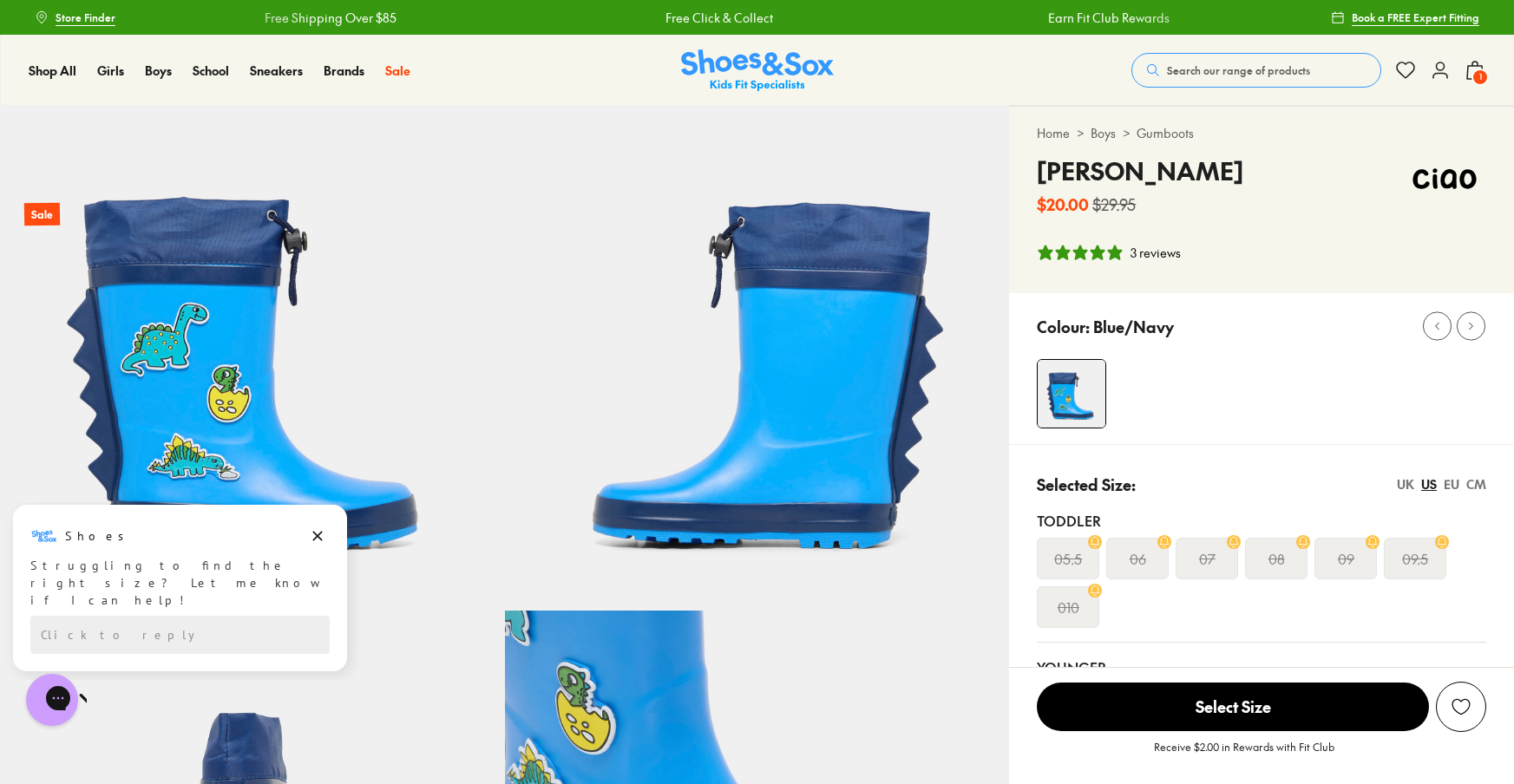
scroll to position [0, 0]
click at [1330, 71] on button "Search our range of products" at bounding box center [1255, 70] width 250 height 35
